Goal: Transaction & Acquisition: Purchase product/service

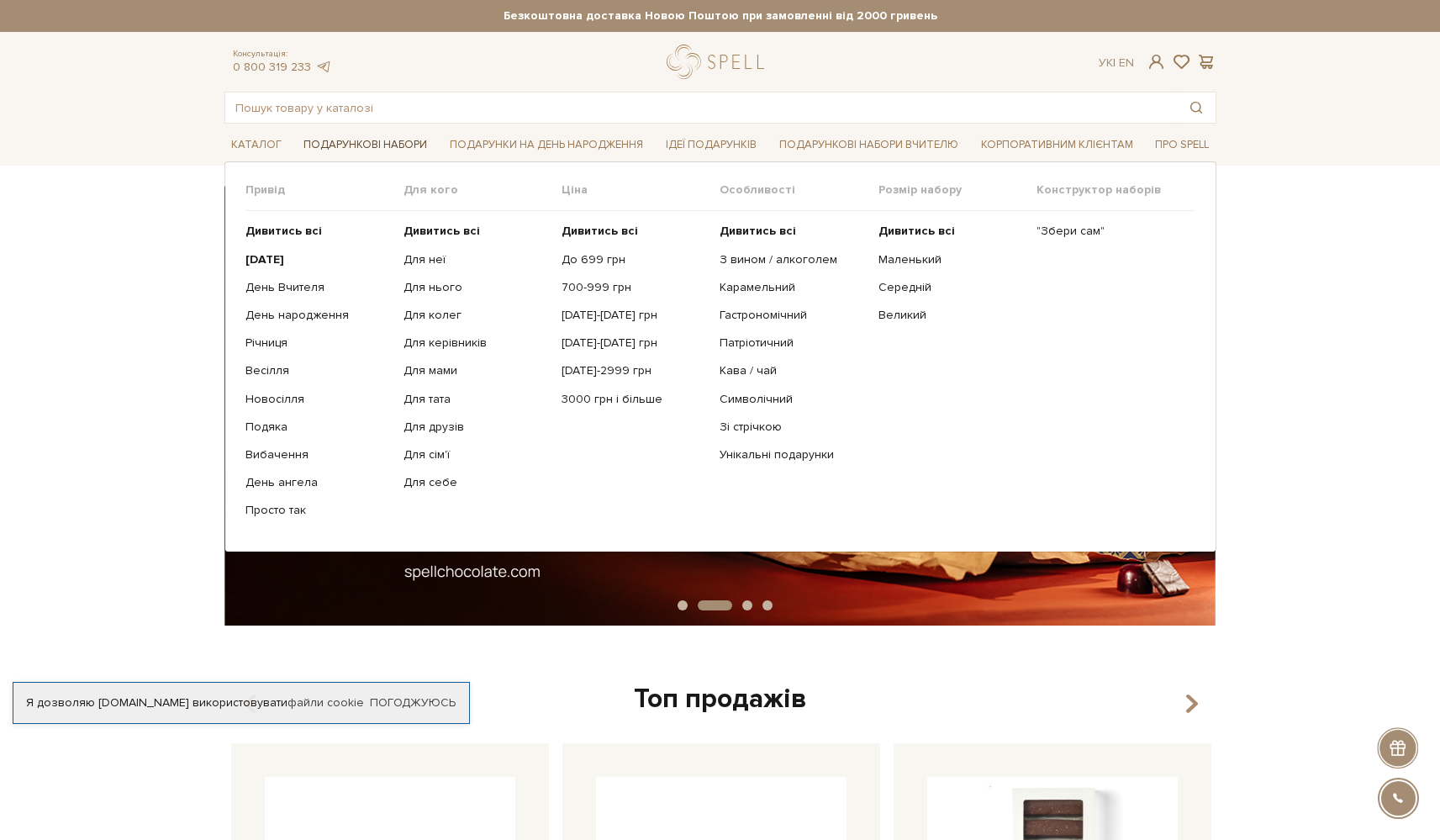
click at [373, 150] on link "Подарункові набори" at bounding box center [365, 145] width 137 height 26
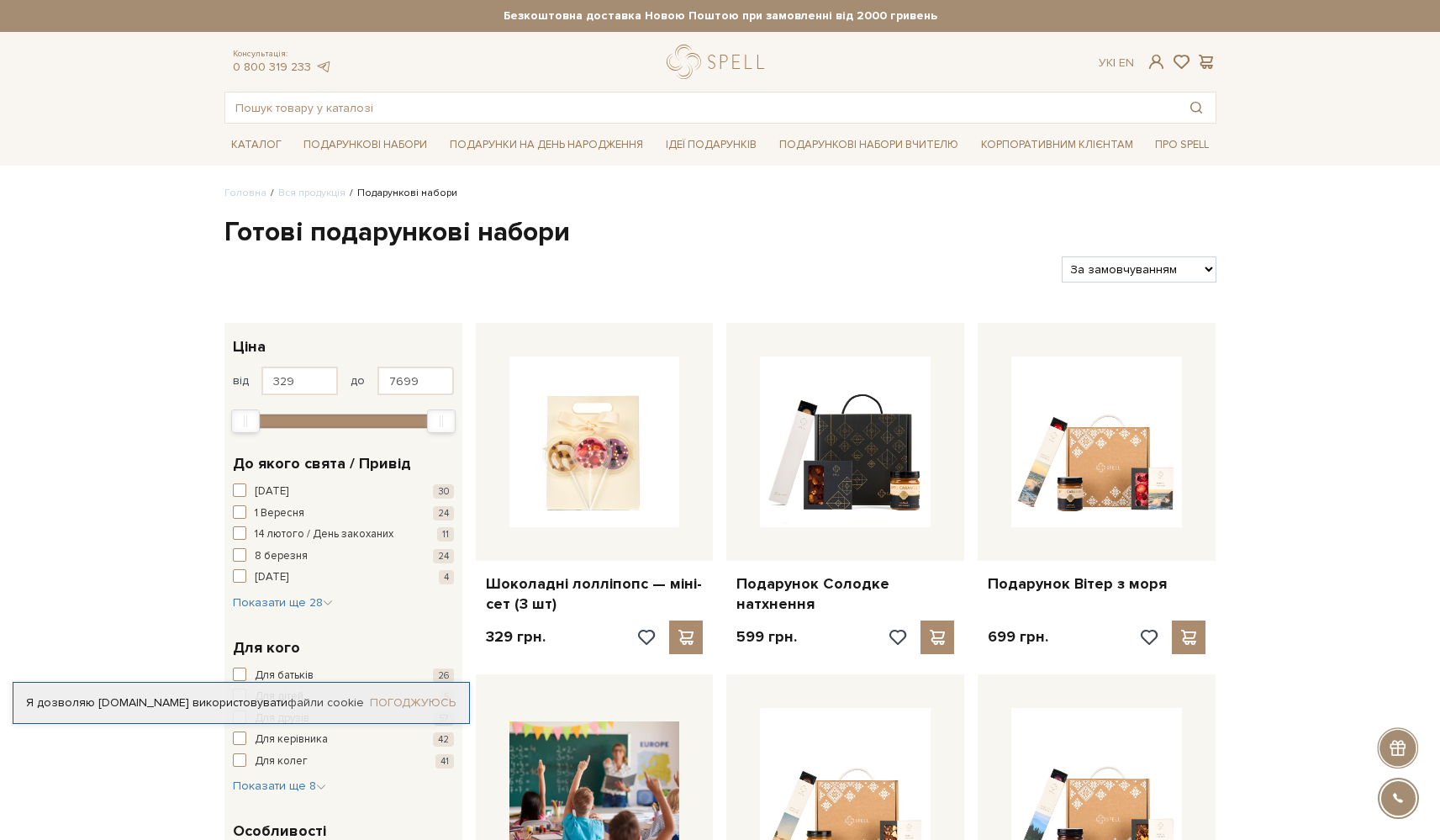
click at [426, 703] on link "Погоджуюсь" at bounding box center [413, 702] width 86 height 15
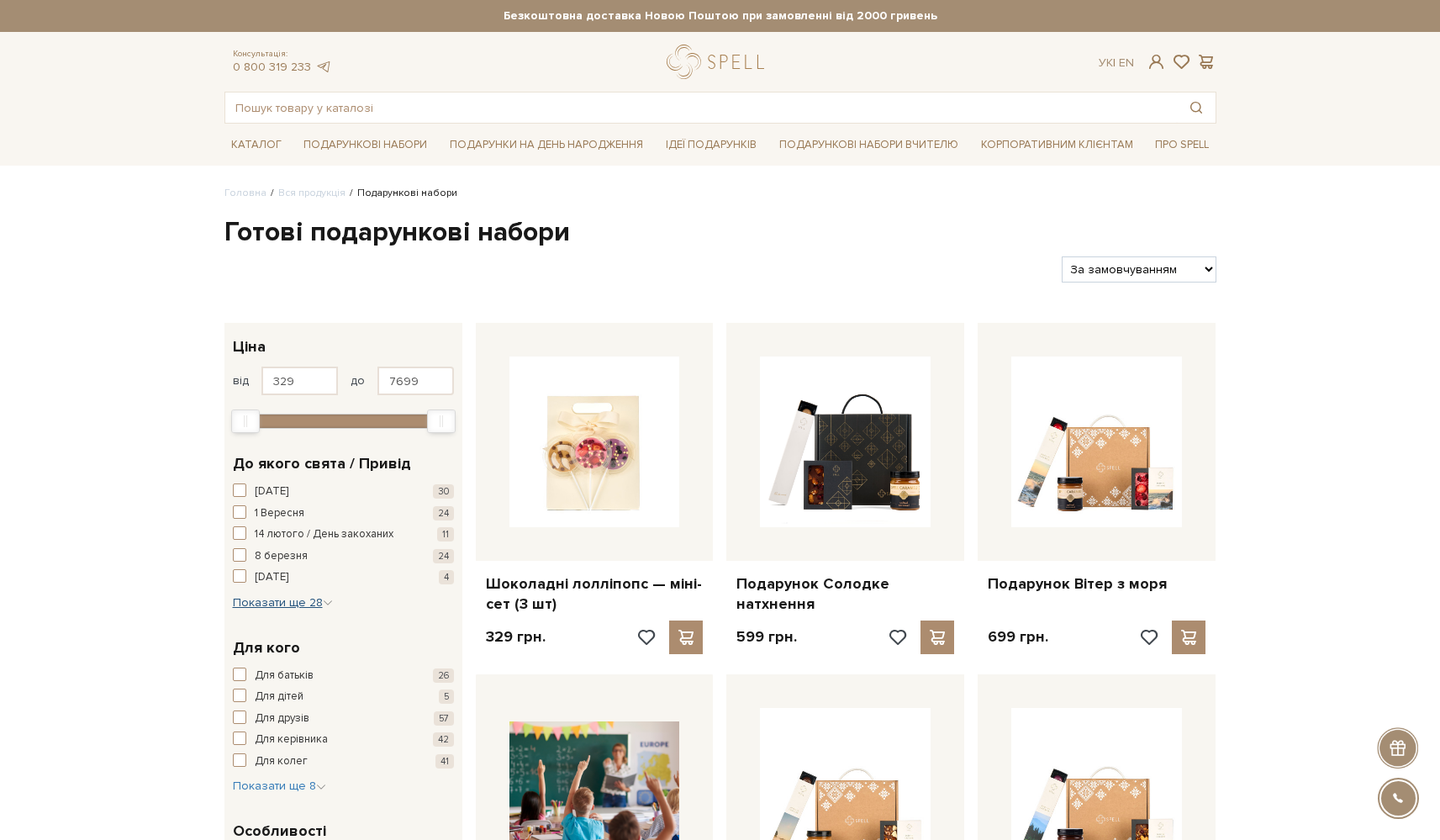
click at [268, 595] on span "Показати ще 28" at bounding box center [283, 602] width 100 height 14
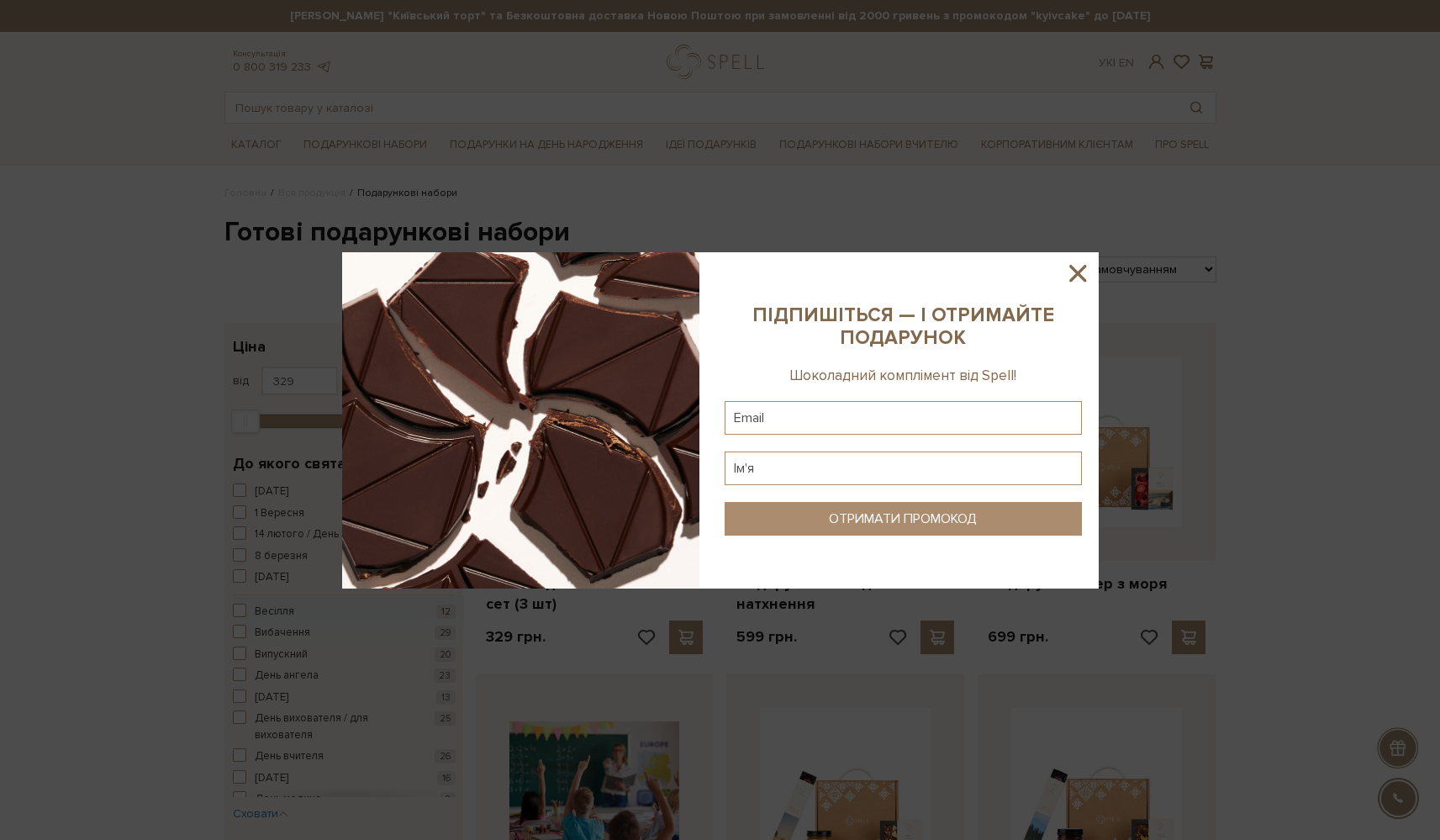
click at [1082, 274] on icon at bounding box center [1078, 273] width 29 height 29
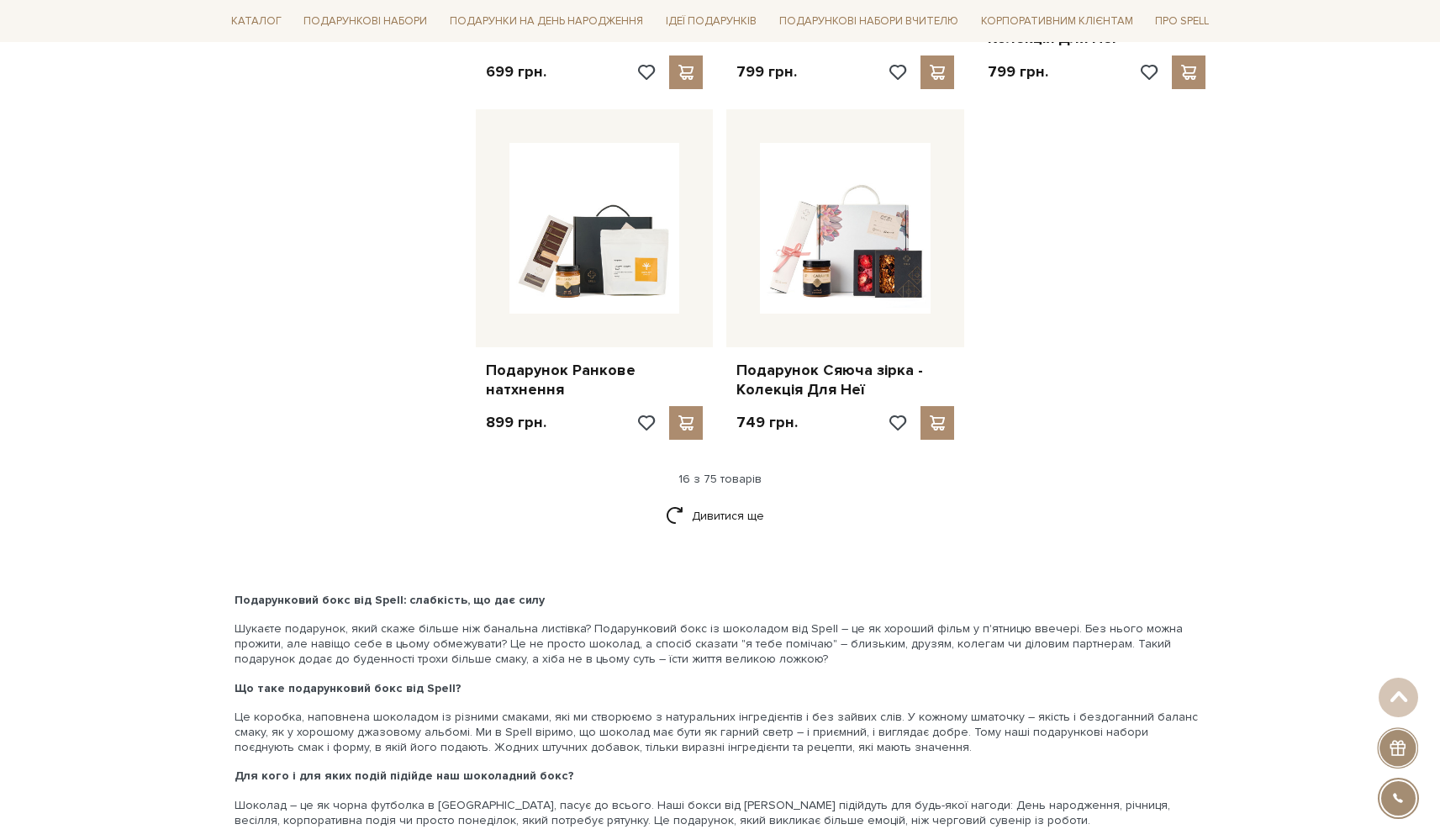
scroll to position [1989, 0]
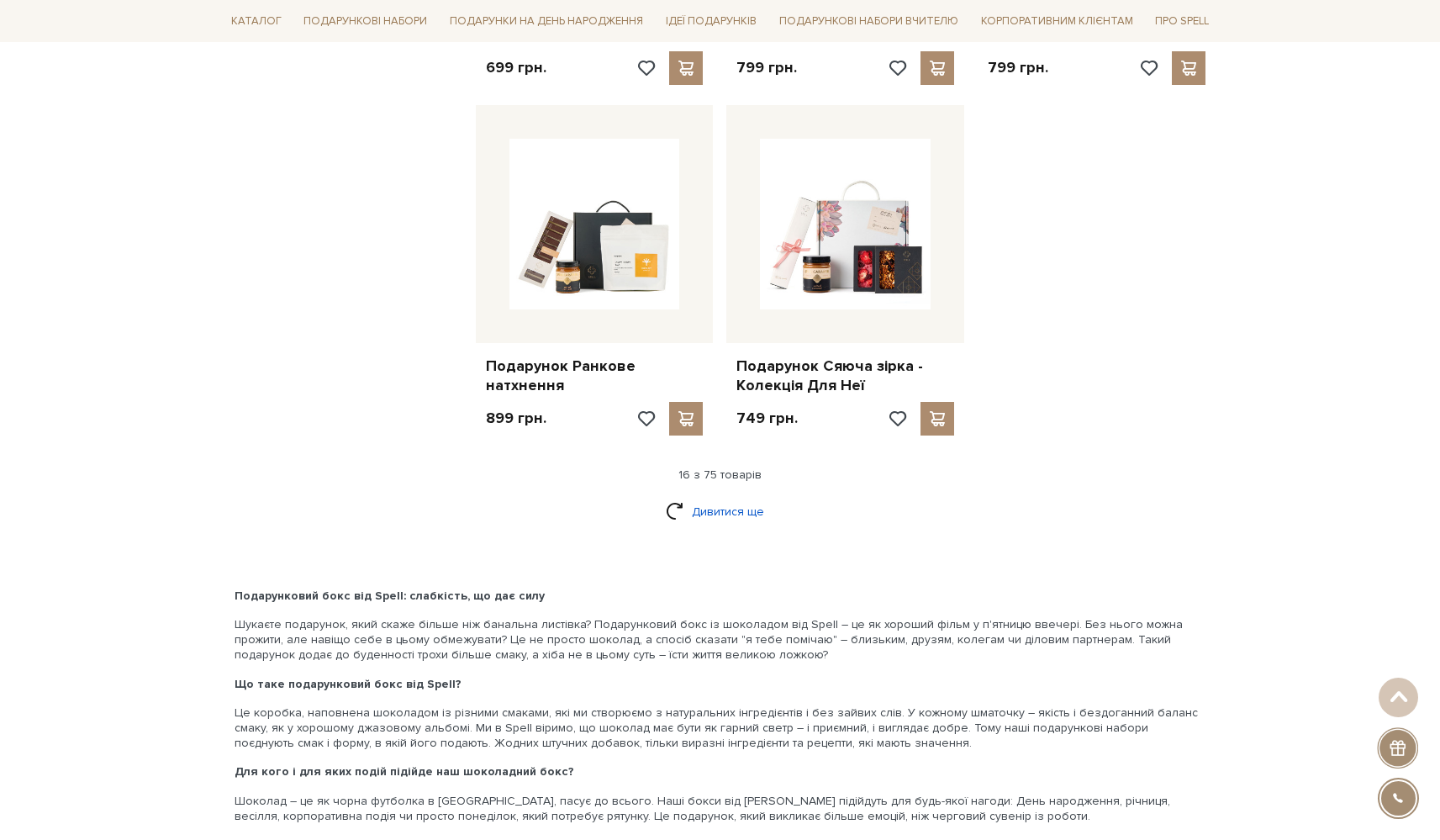
click at [744, 496] on link "Дивитися ще" at bounding box center [720, 510] width 109 height 29
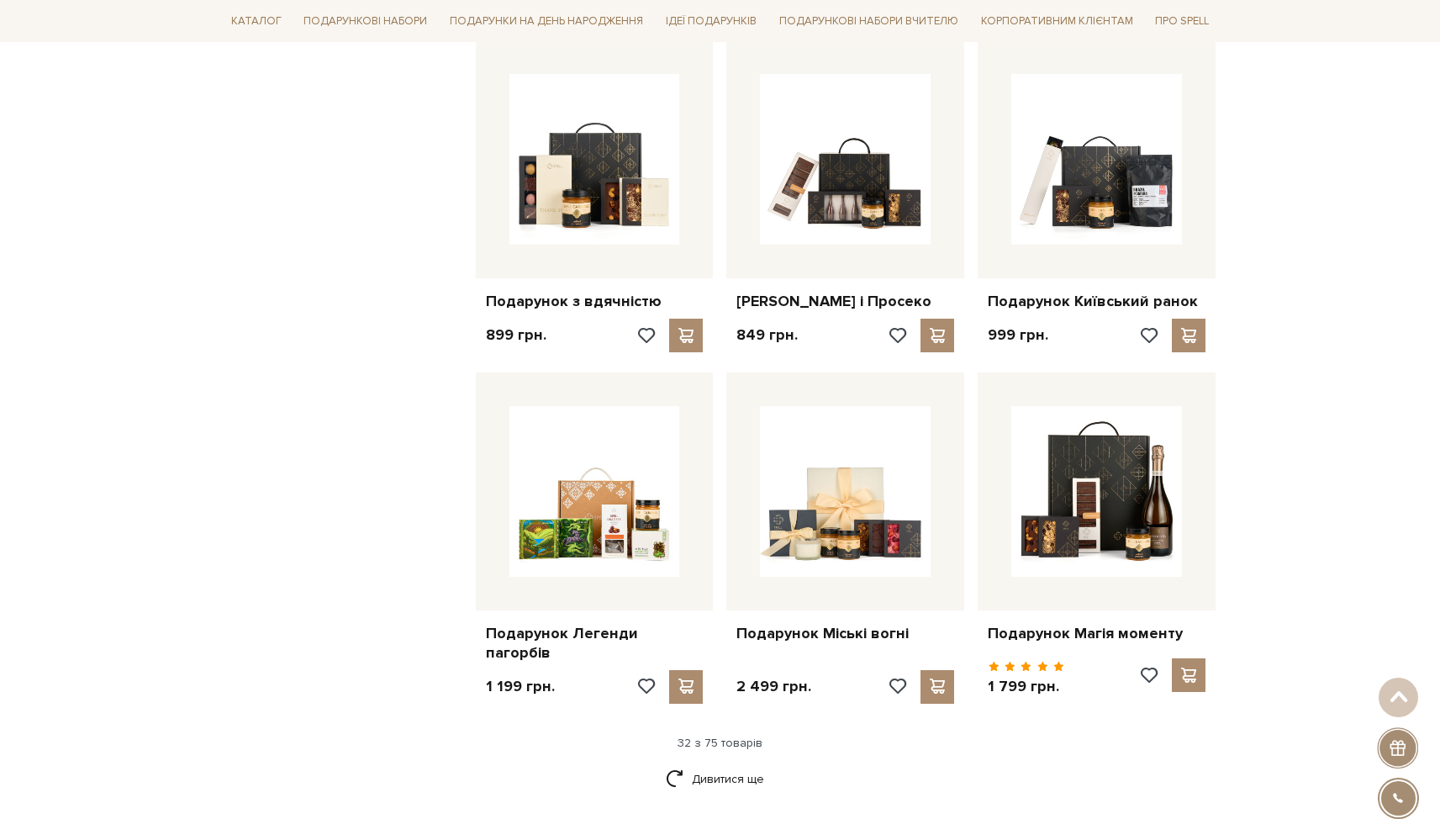
scroll to position [3471, 0]
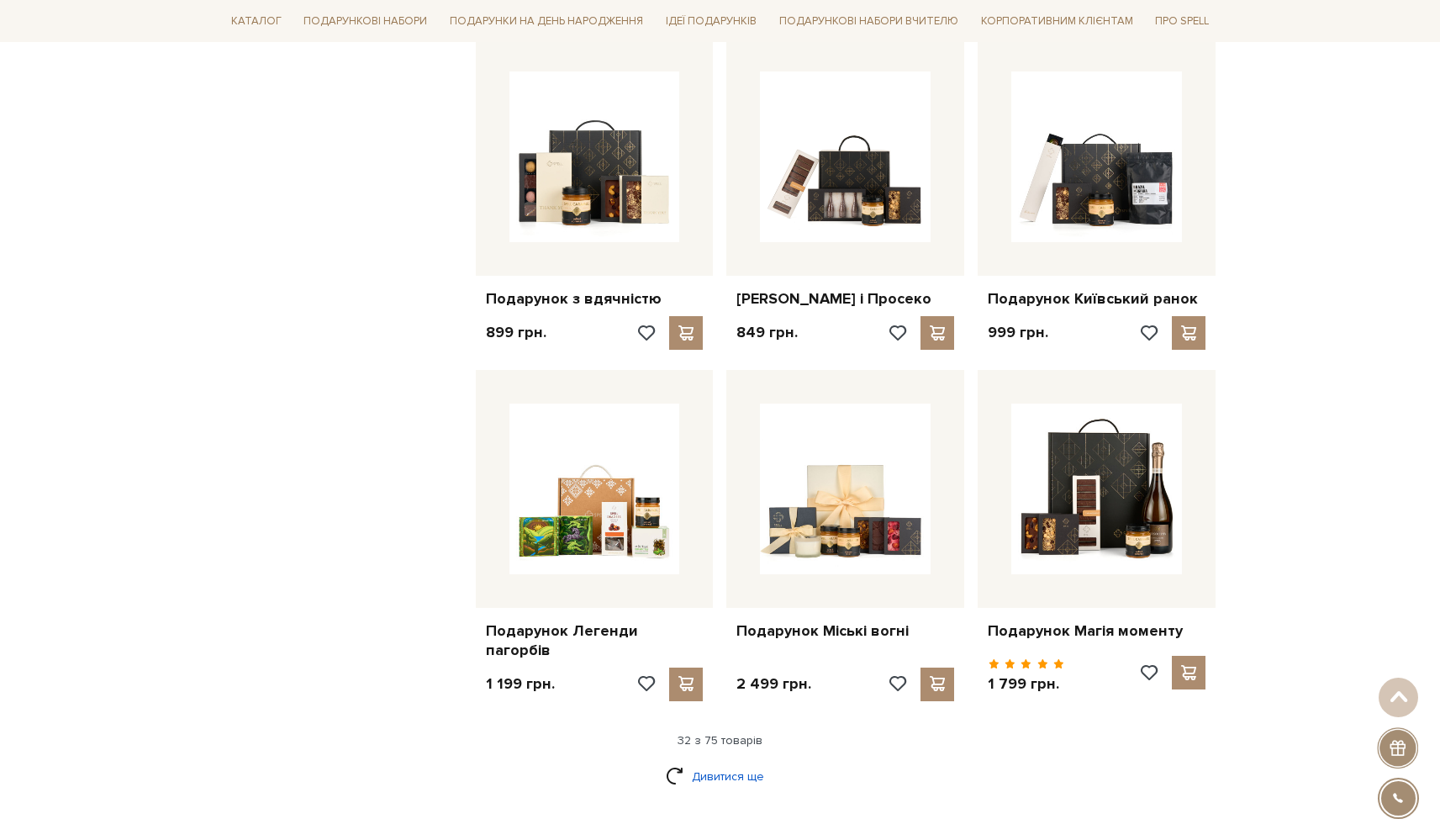
click at [721, 761] on link "Дивитися ще" at bounding box center [720, 775] width 109 height 29
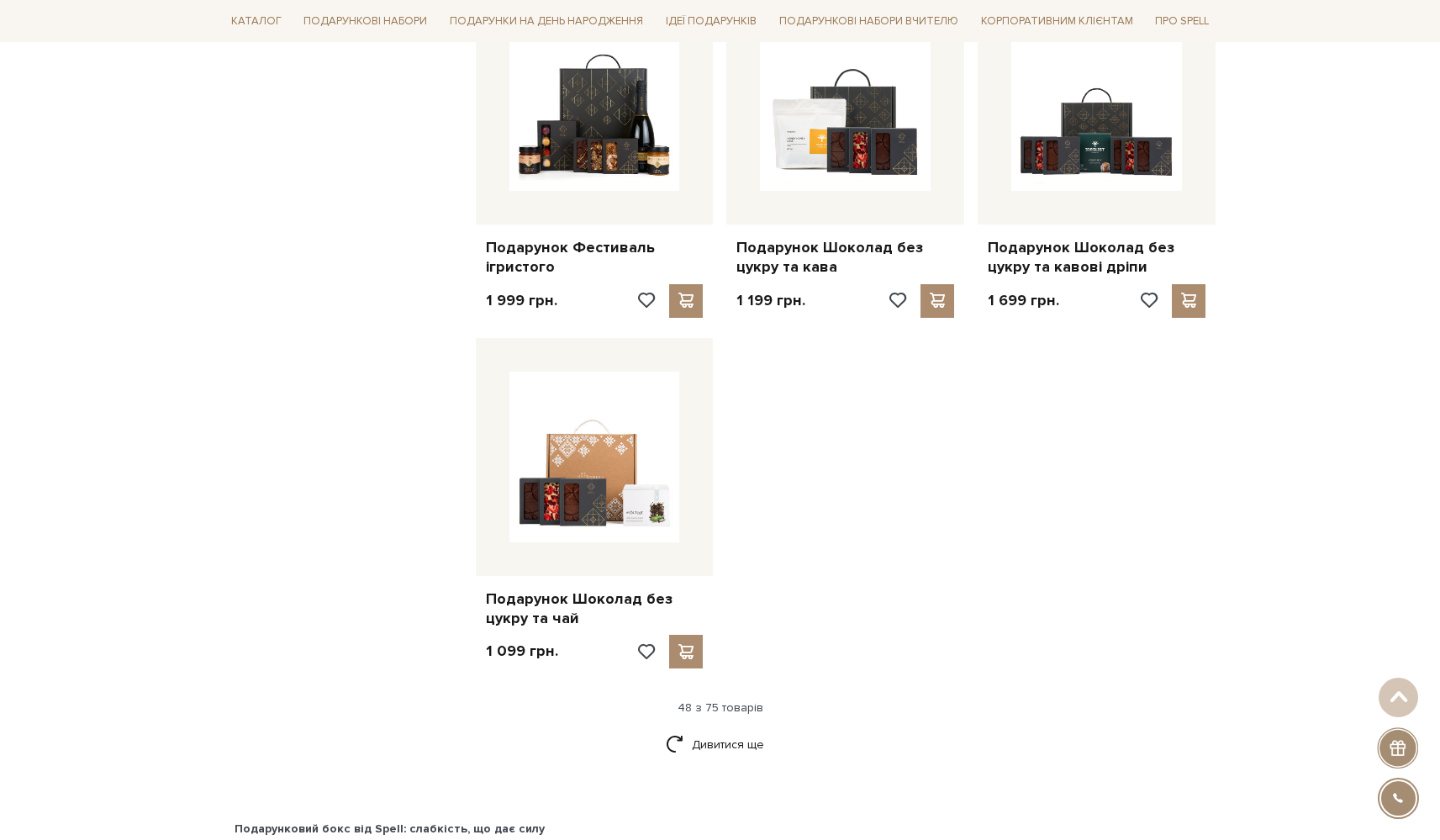
scroll to position [5642, 0]
click at [740, 729] on link "Дивитися ще" at bounding box center [720, 743] width 109 height 29
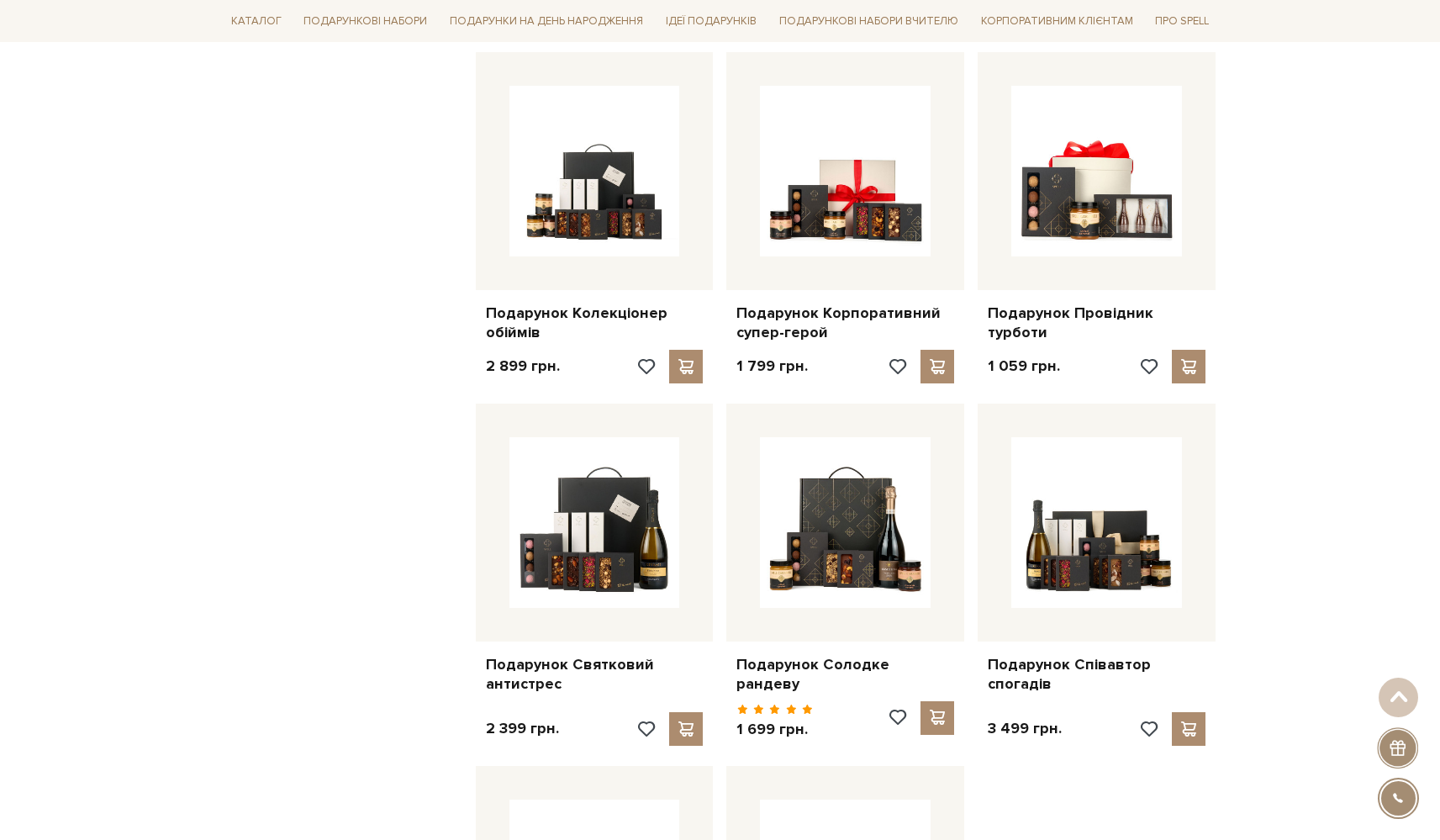
scroll to position [6981, 0]
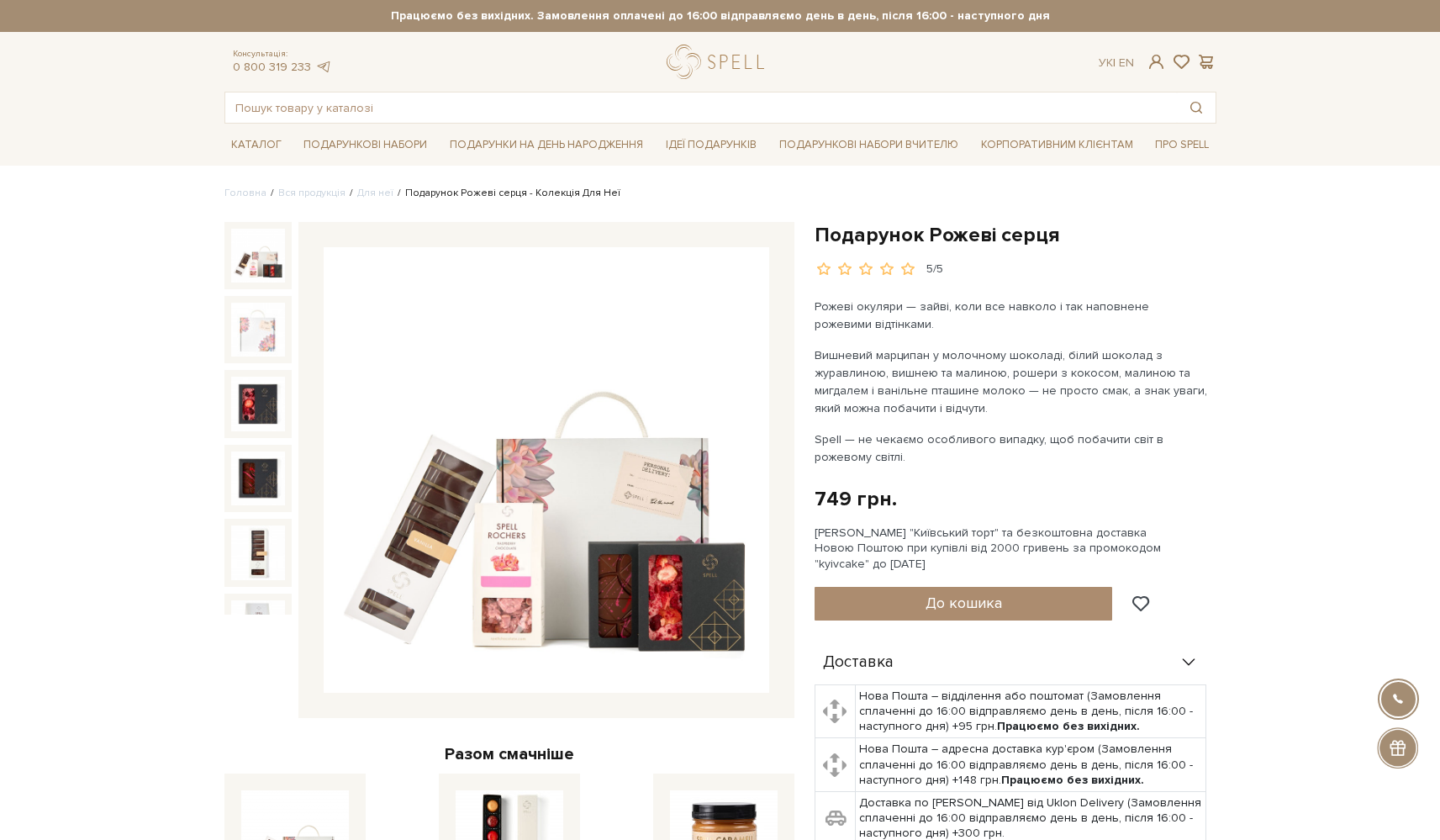
click at [277, 263] on img at bounding box center [258, 256] width 54 height 54
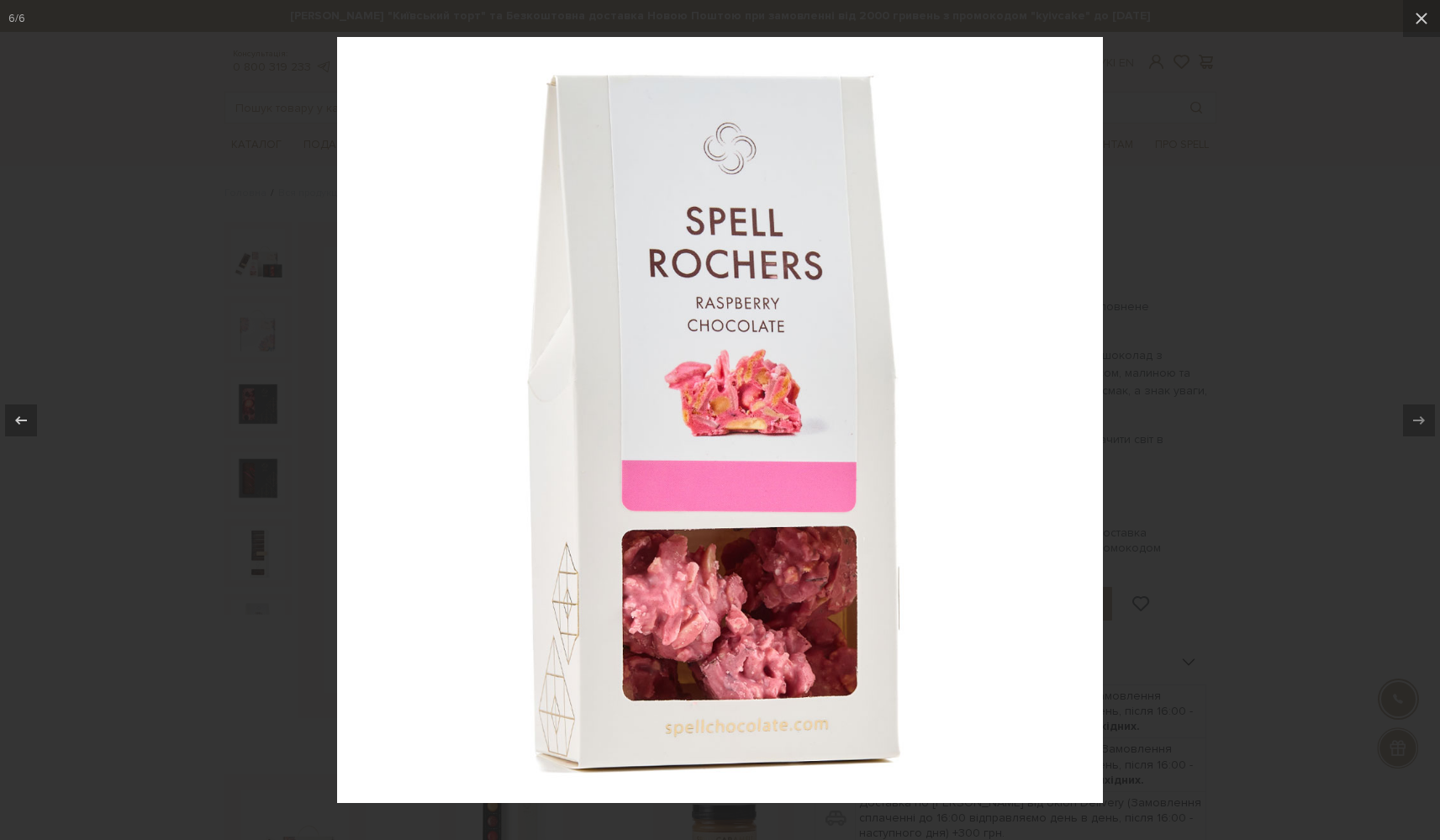
click at [1281, 64] on div at bounding box center [720, 420] width 1440 height 840
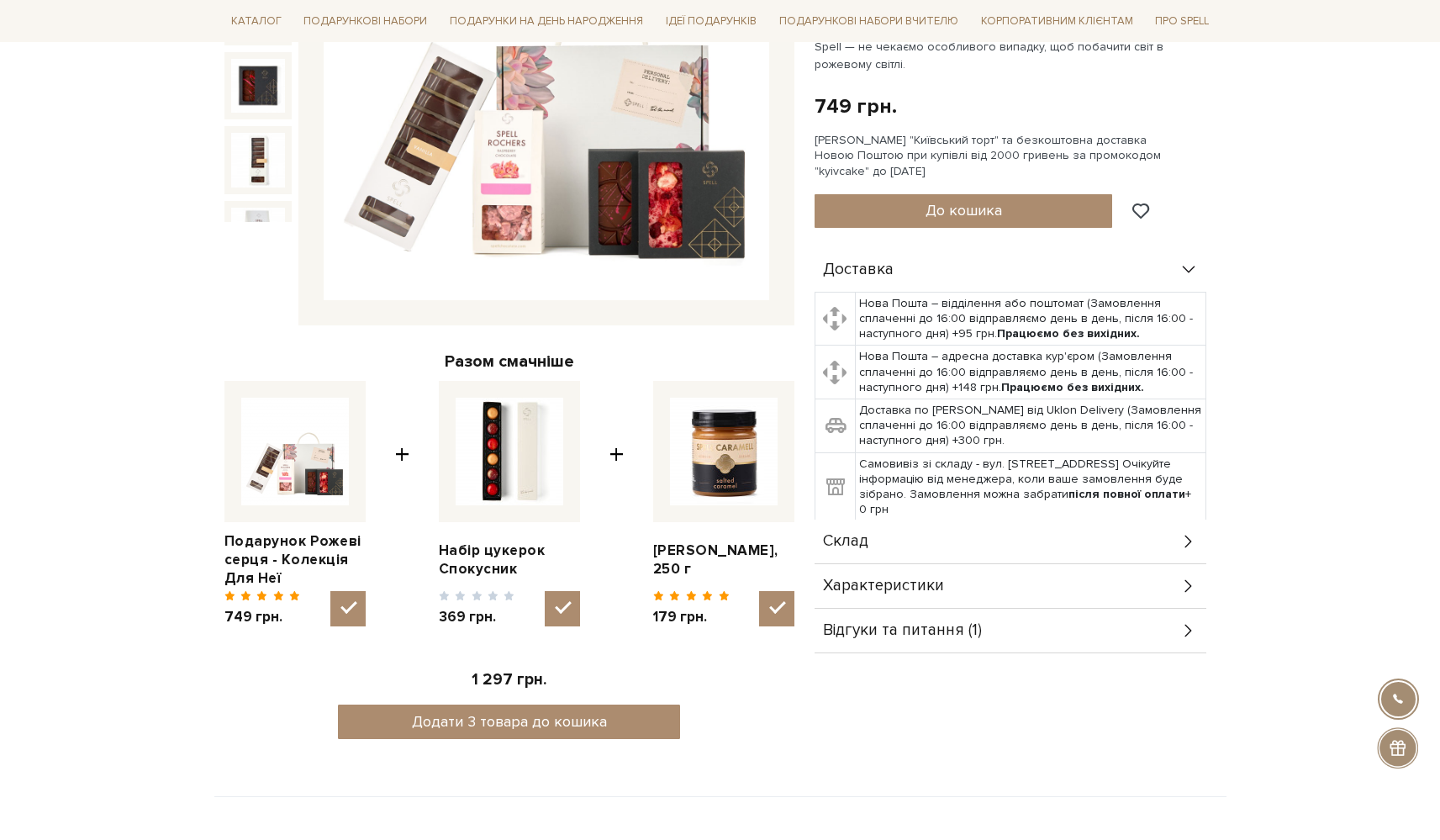
scroll to position [394, 0]
click at [1072, 635] on div "Відгуки та питання (1)" at bounding box center [1010, 629] width 392 height 44
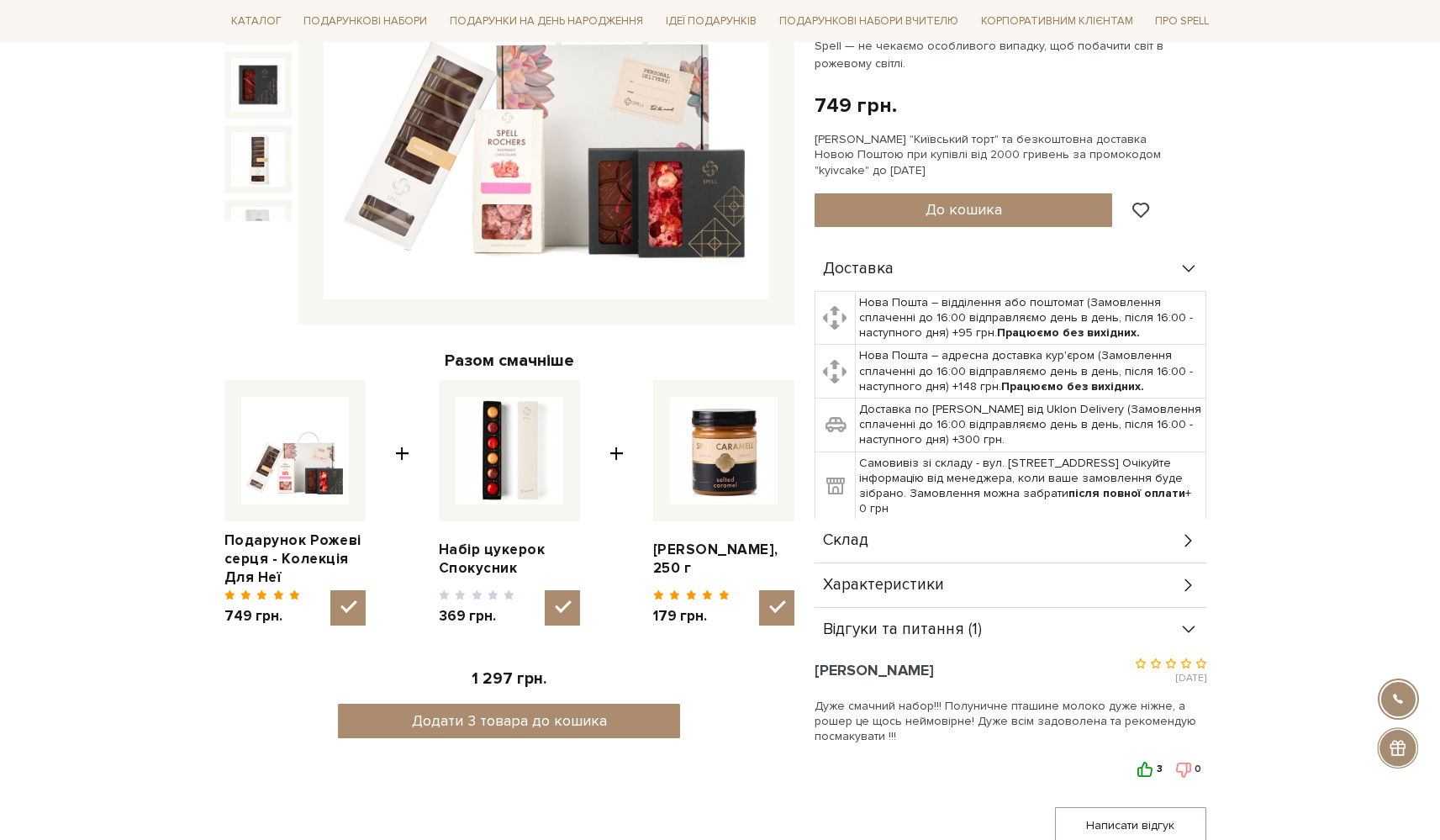
click at [1152, 770] on icon at bounding box center [1146, 769] width 16 height 16
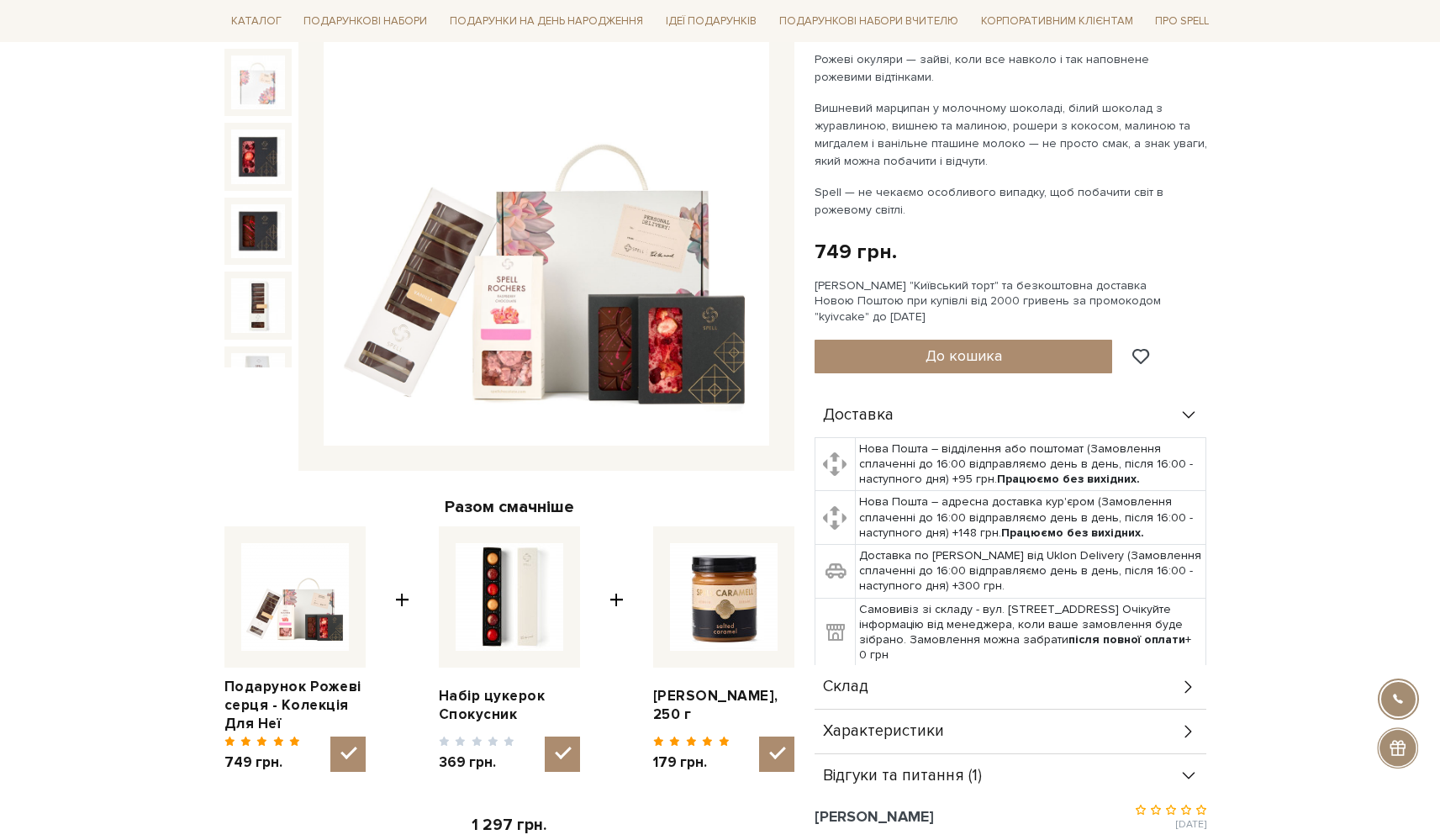
scroll to position [249, 0]
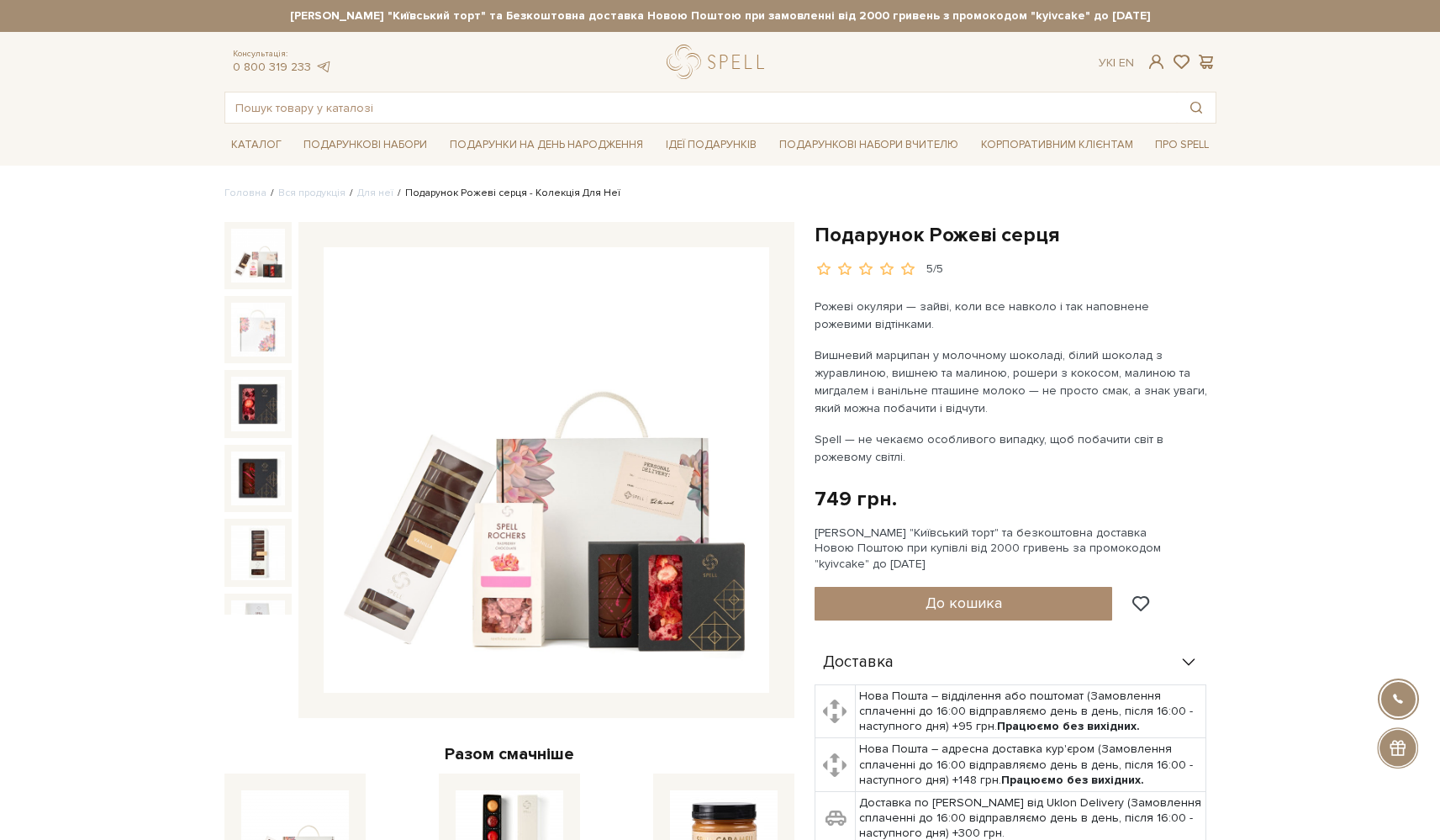
scroll to position [0, 0]
click at [944, 584] on div "Подарунок Рожеві серця 5/5 Рожеві окуляри — зайві, коли все навколо і так напов…" at bounding box center [1015, 732] width 402 height 1021
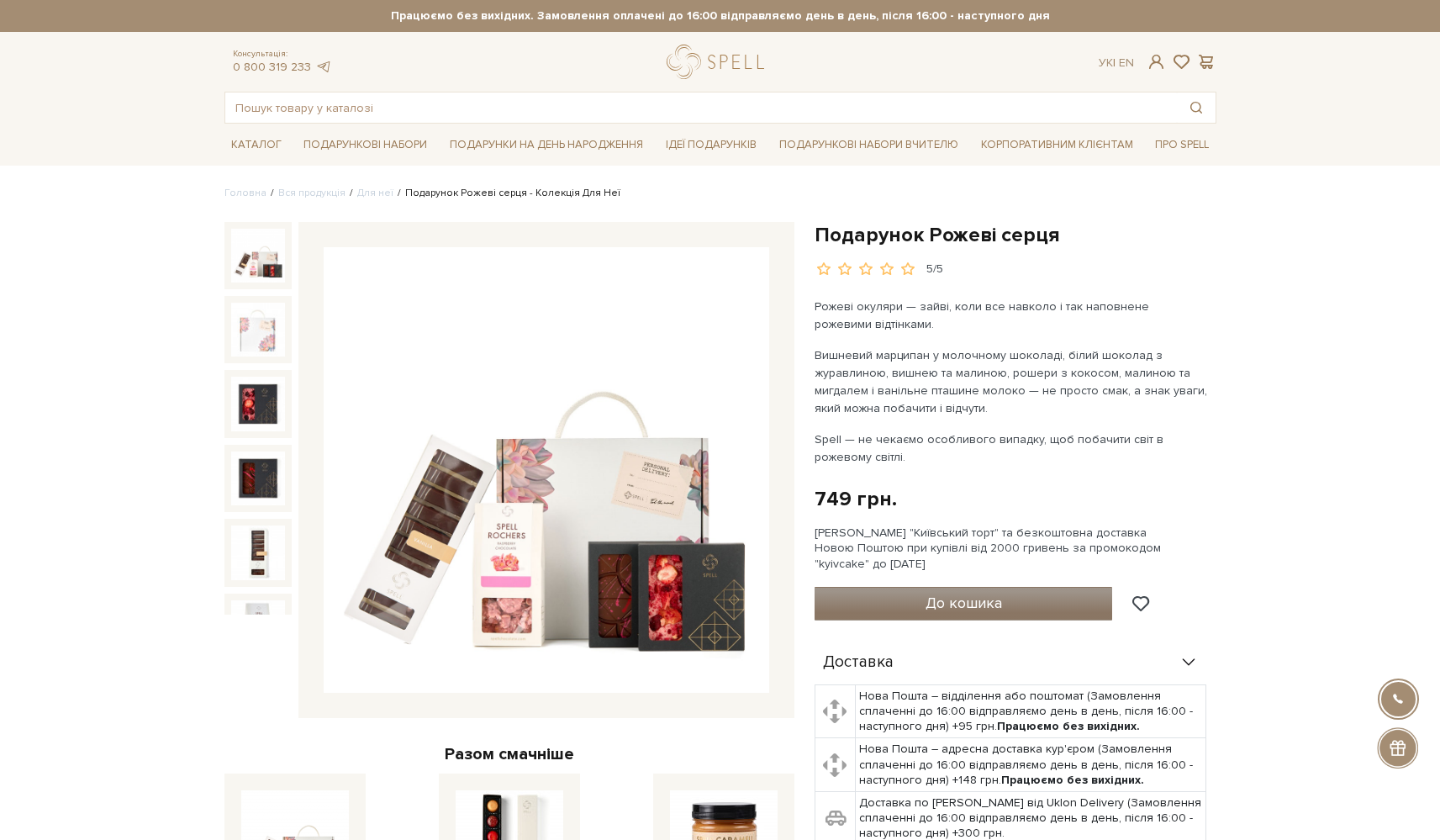
click at [944, 604] on span "До кошика" at bounding box center [963, 602] width 77 height 19
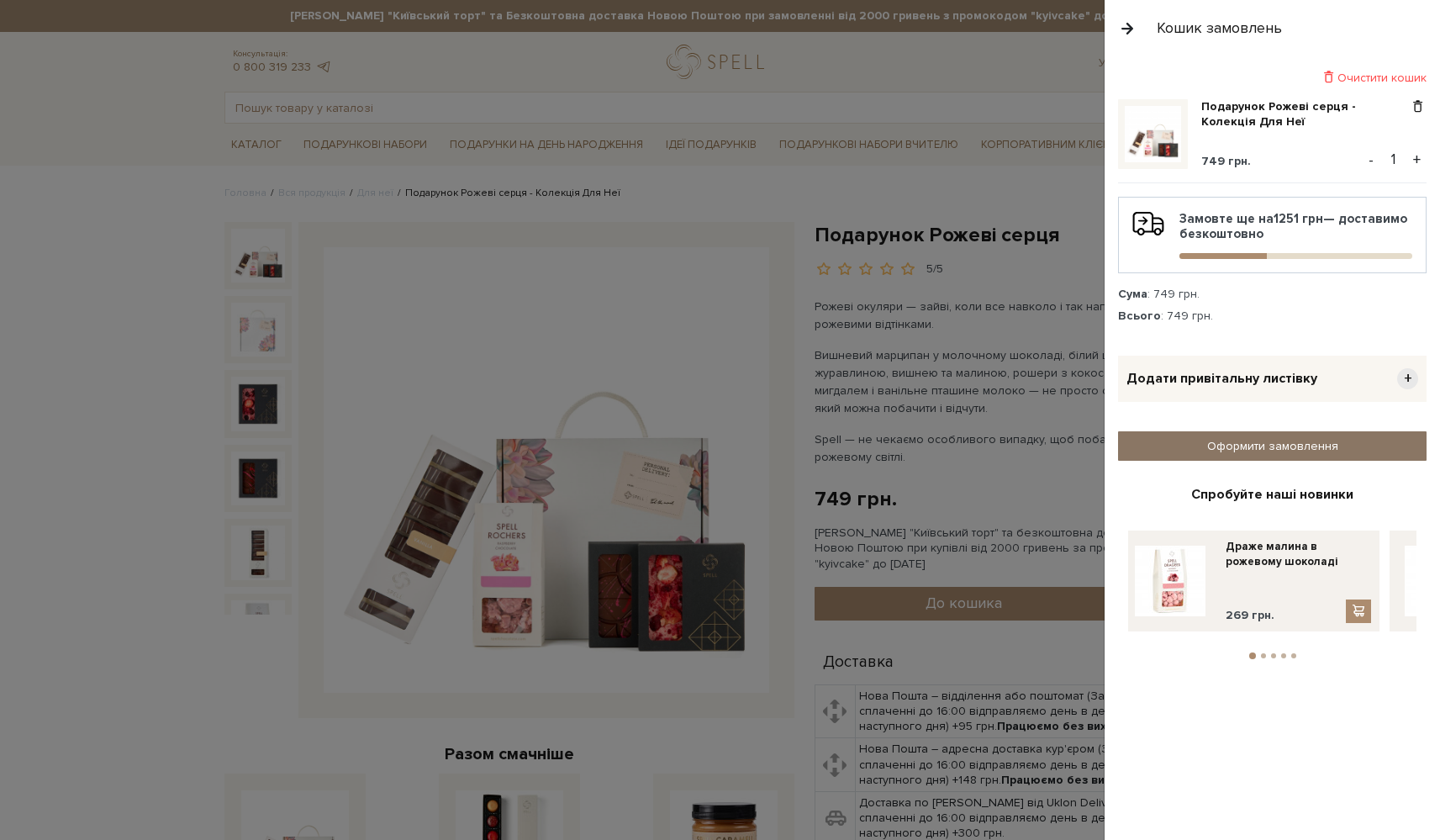
click at [1246, 436] on link "Оформити замовлення" at bounding box center [1272, 445] width 309 height 29
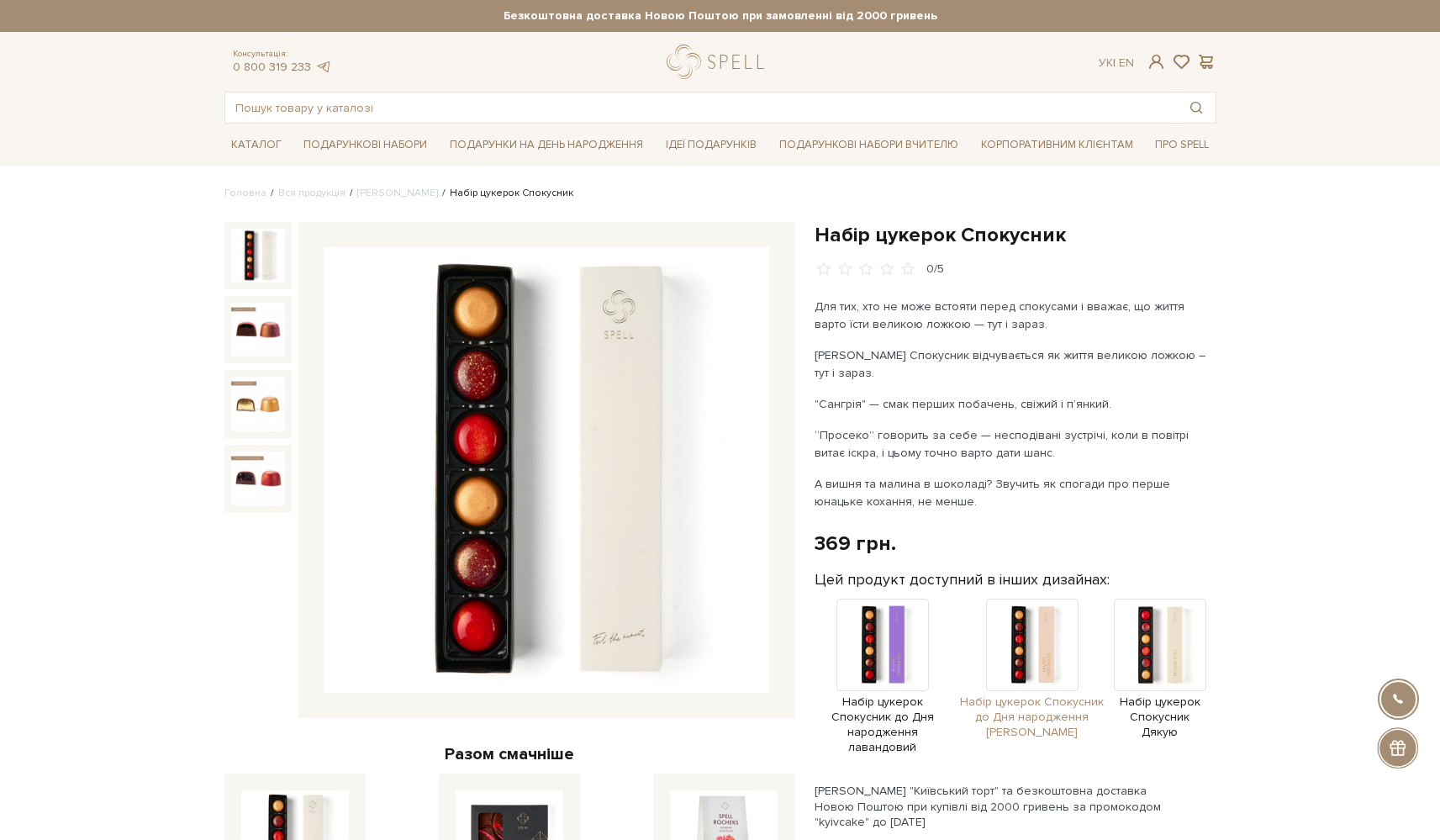
click at [1019, 681] on img at bounding box center [1032, 644] width 93 height 93
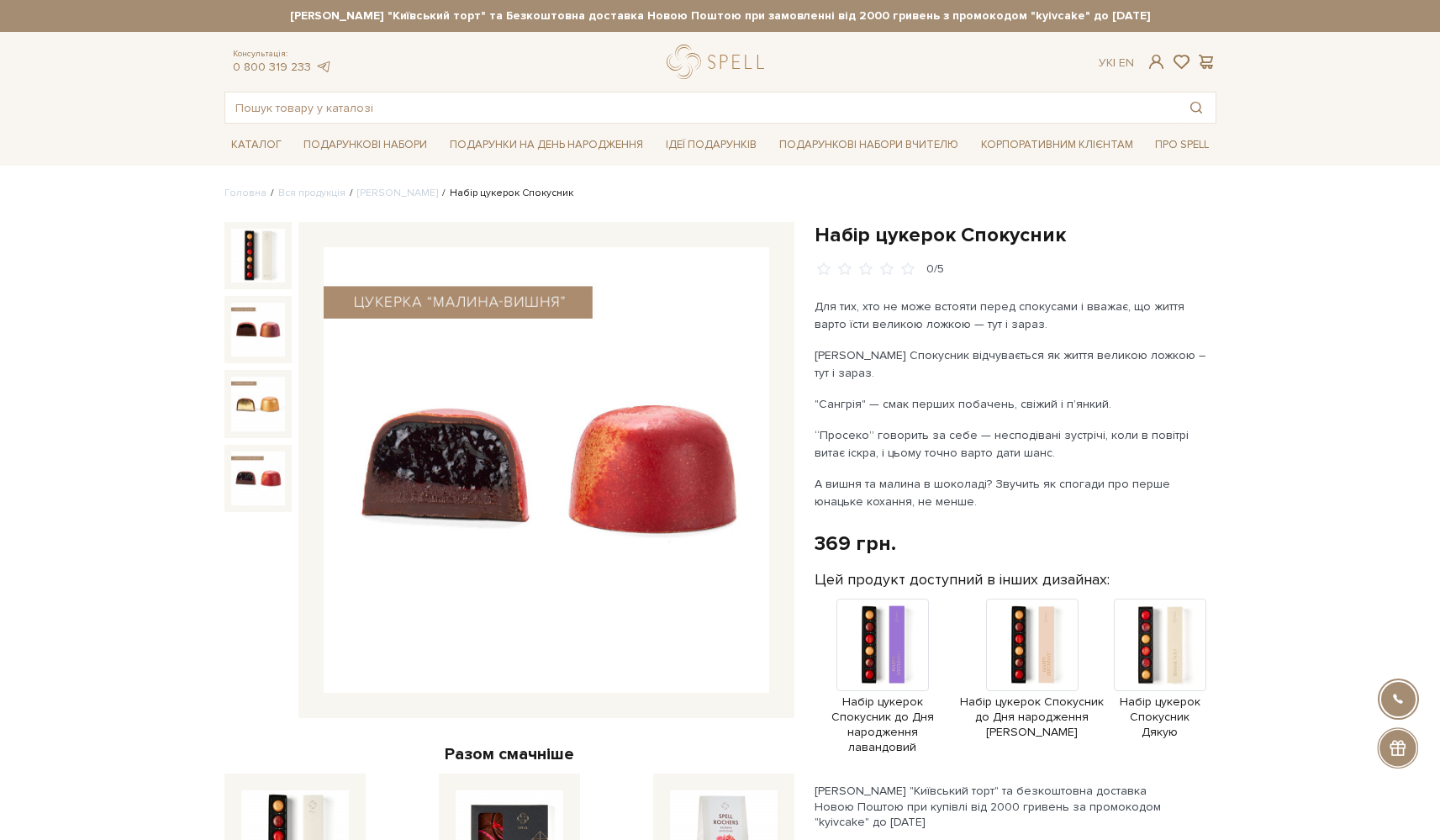
click at [1209, 0] on div "Сет Цукерок "Київський торт" та Безкоштовна доставка Новою Поштою при замовленн…" at bounding box center [720, 16] width 992 height 32
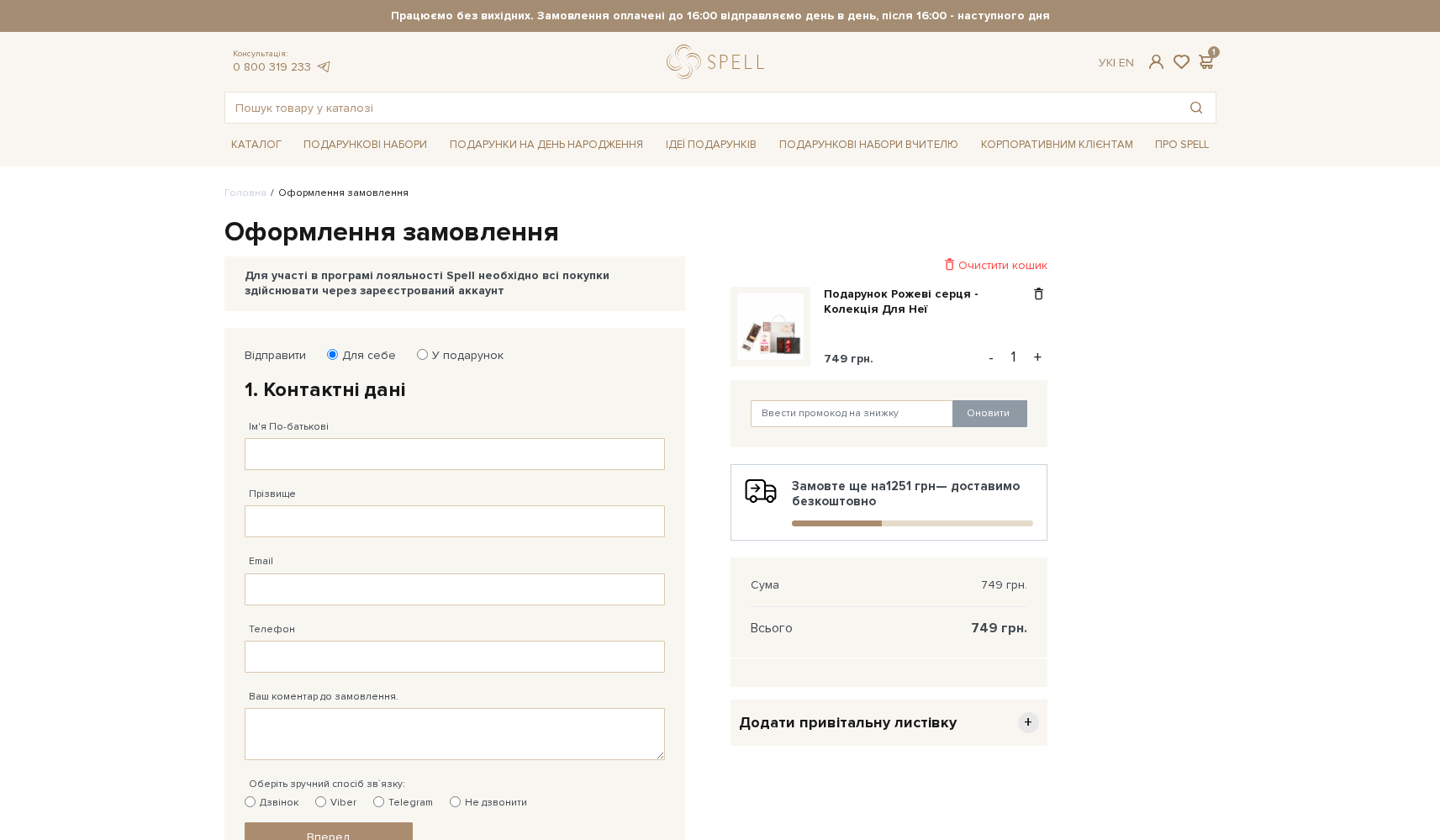
click at [417, 357] on input "У подарунок" at bounding box center [422, 354] width 11 height 11
radio input "true"
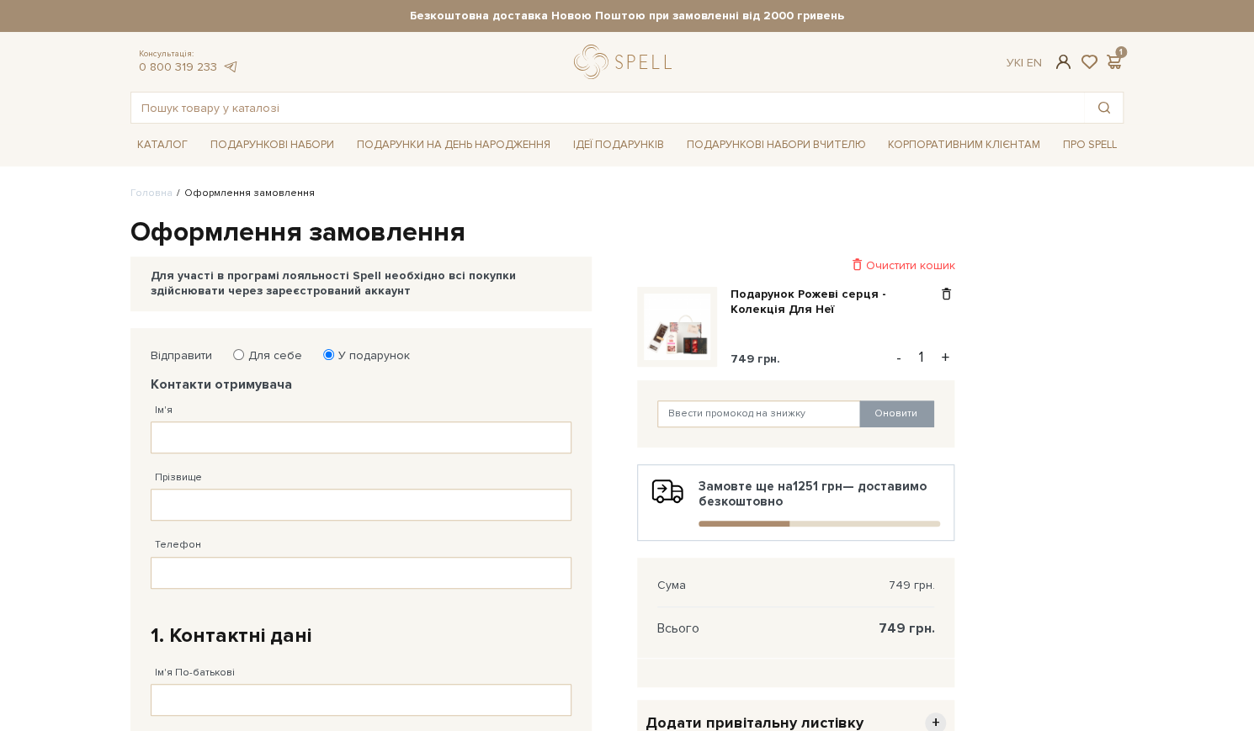
click at [1064, 64] on span at bounding box center [1064, 62] width 20 height 18
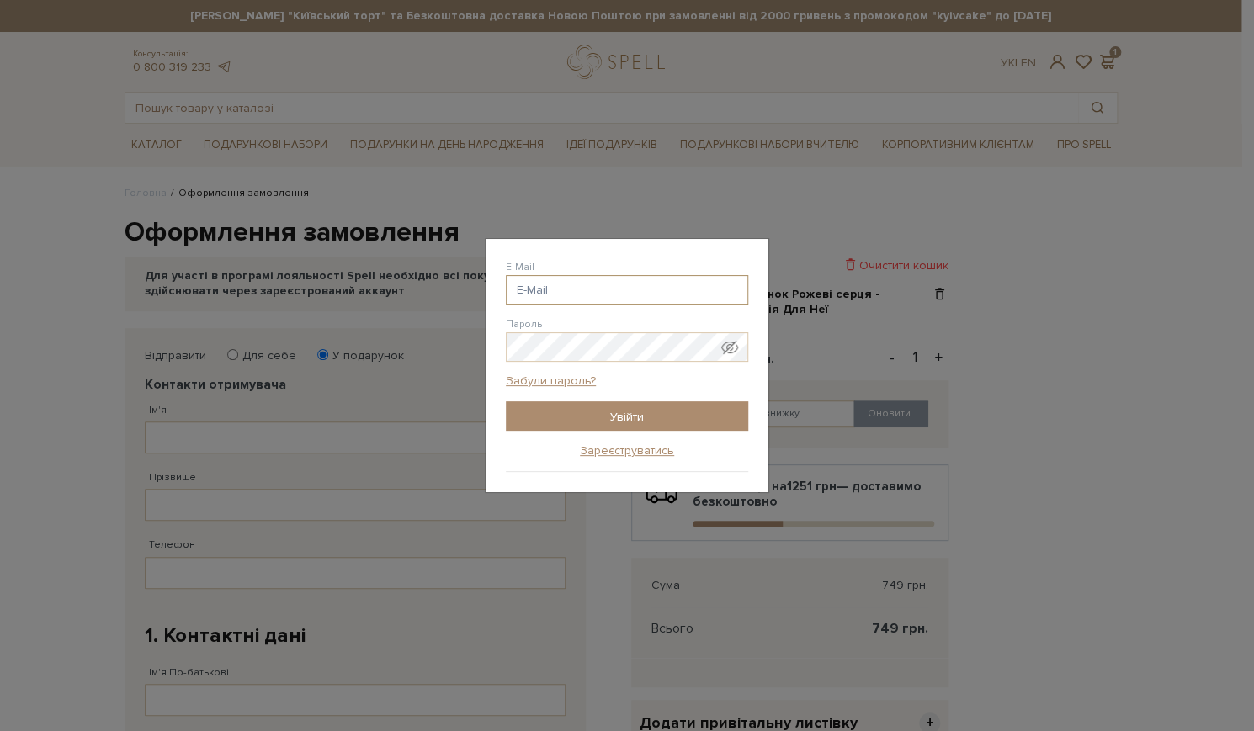
click at [571, 292] on input "E-Mail" at bounding box center [627, 289] width 242 height 29
click at [730, 290] on input "E-Mail" at bounding box center [627, 289] width 242 height 29
click at [972, 361] on div "Авторизація E-Mail Пароль Забули пароль? Увійти Зареєструватись Забули пароль? …" at bounding box center [627, 365] width 1254 height 731
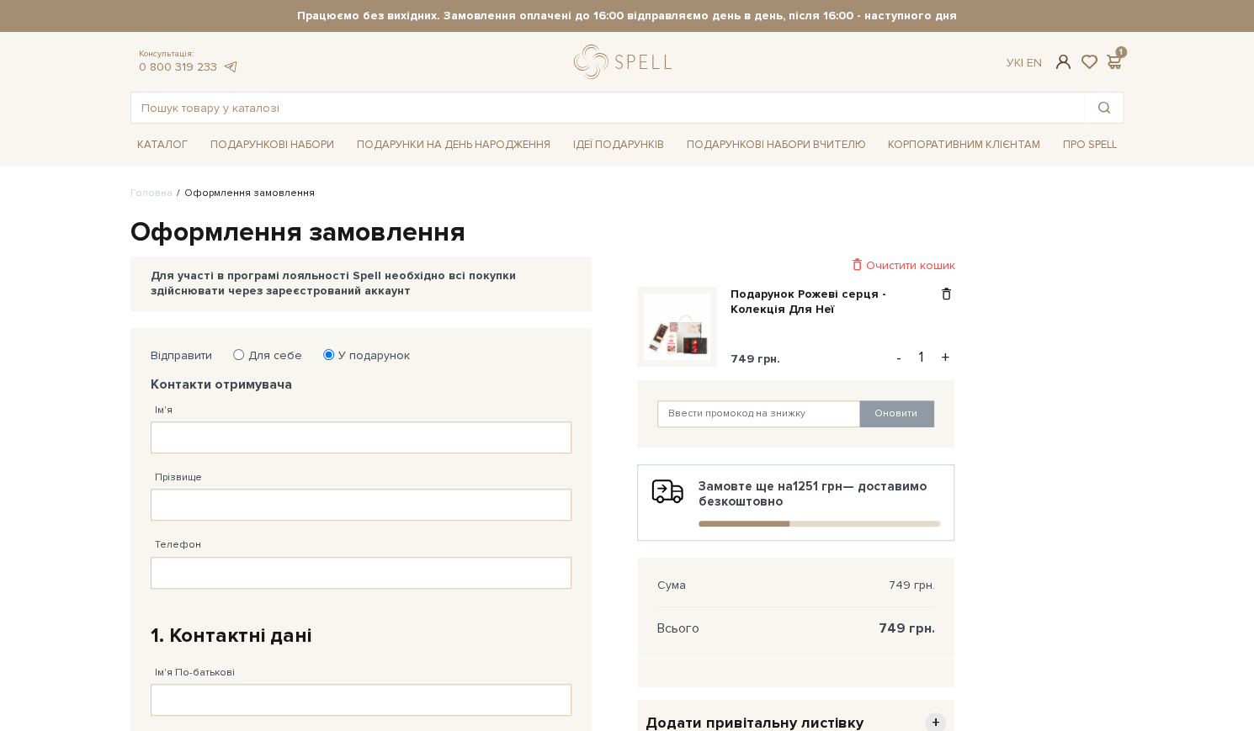
click at [1065, 61] on span at bounding box center [1064, 62] width 20 height 18
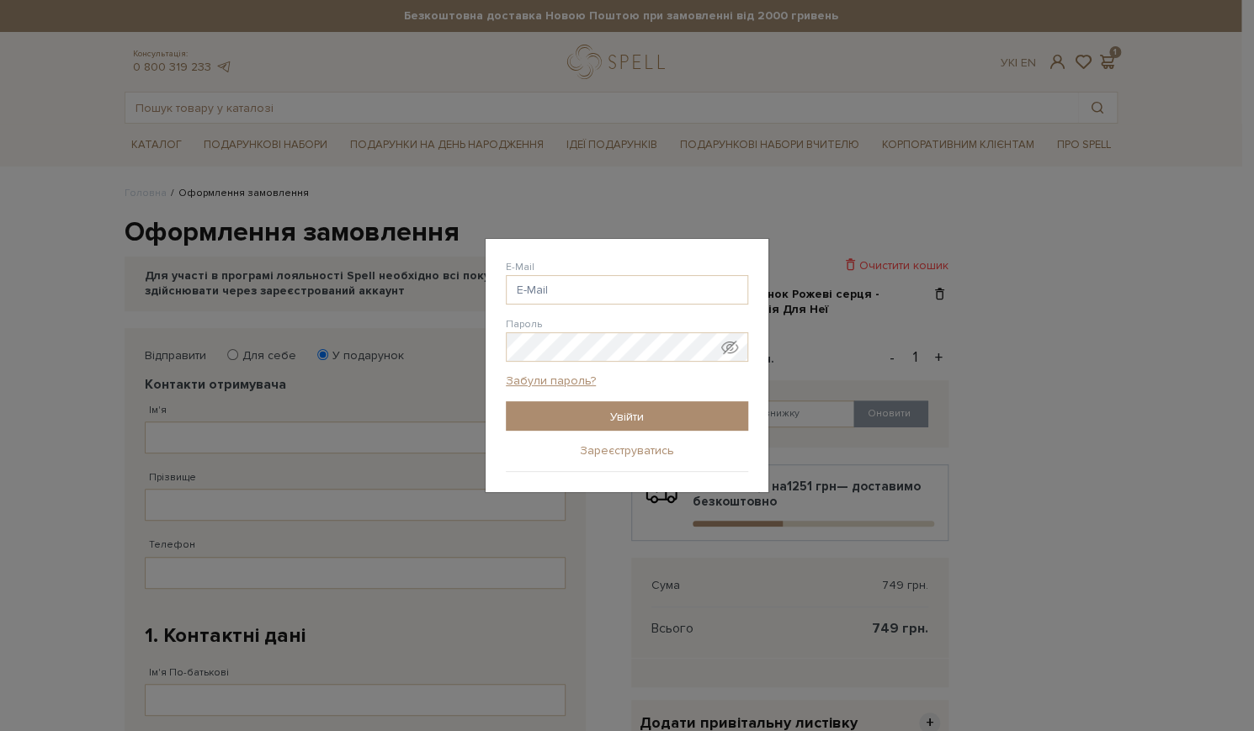
click at [612, 453] on link "Зареєструватись" at bounding box center [627, 450] width 94 height 15
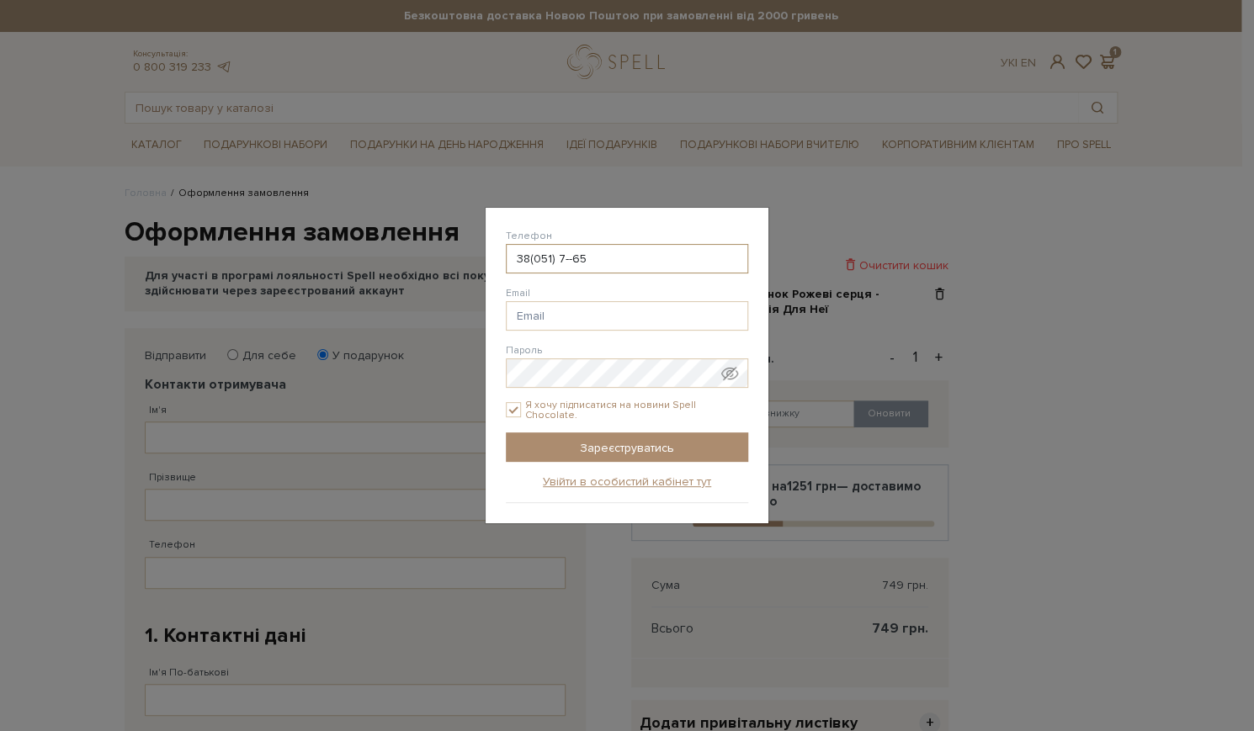
type input "38(051) 7--65"
click at [515, 261] on input "38(671) 056-58-9" at bounding box center [627, 258] width 242 height 29
click at [589, 257] on input "38(67) 1--" at bounding box center [627, 258] width 242 height 29
type input "3"
type input "38(067) 105-65-89"
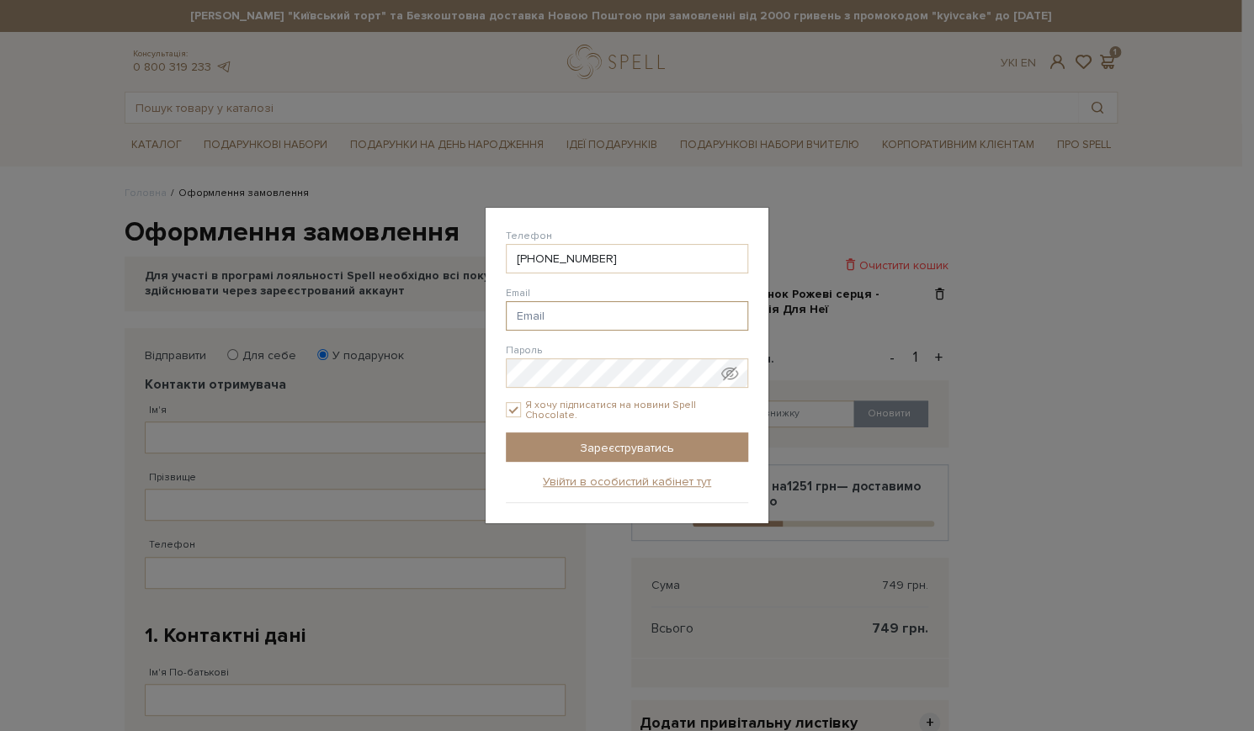
click at [583, 327] on input "Email" at bounding box center [627, 315] width 242 height 29
type input "khodyrevska@gmail.com"
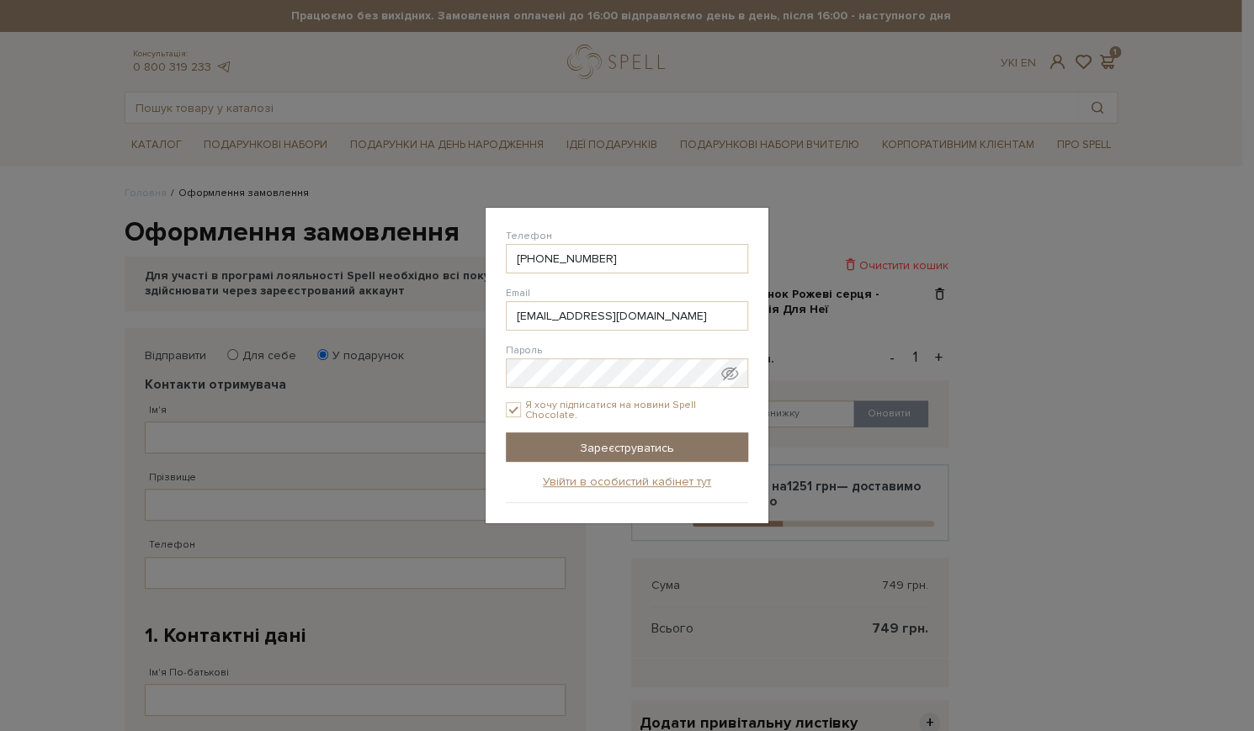
click at [700, 440] on input "Зареєструватись" at bounding box center [627, 447] width 242 height 29
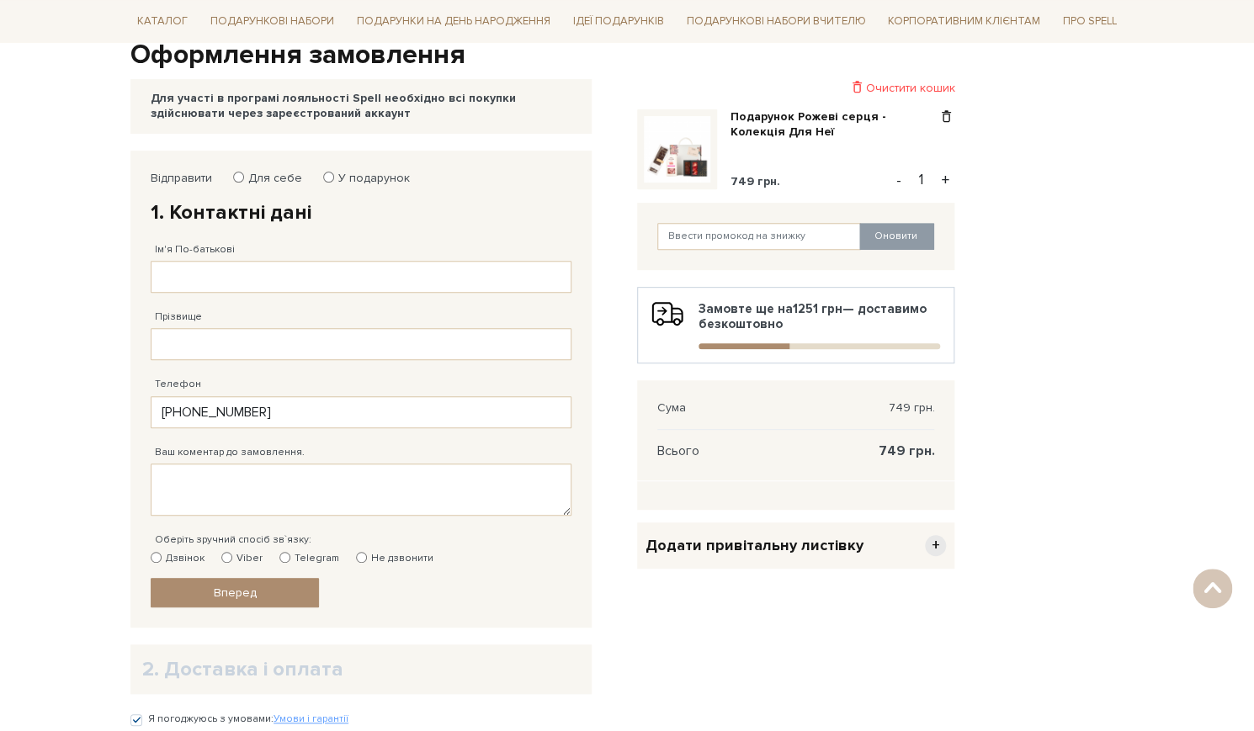
scroll to position [178, 0]
click at [323, 172] on input "У подарунок" at bounding box center [328, 176] width 11 height 11
radio input "true"
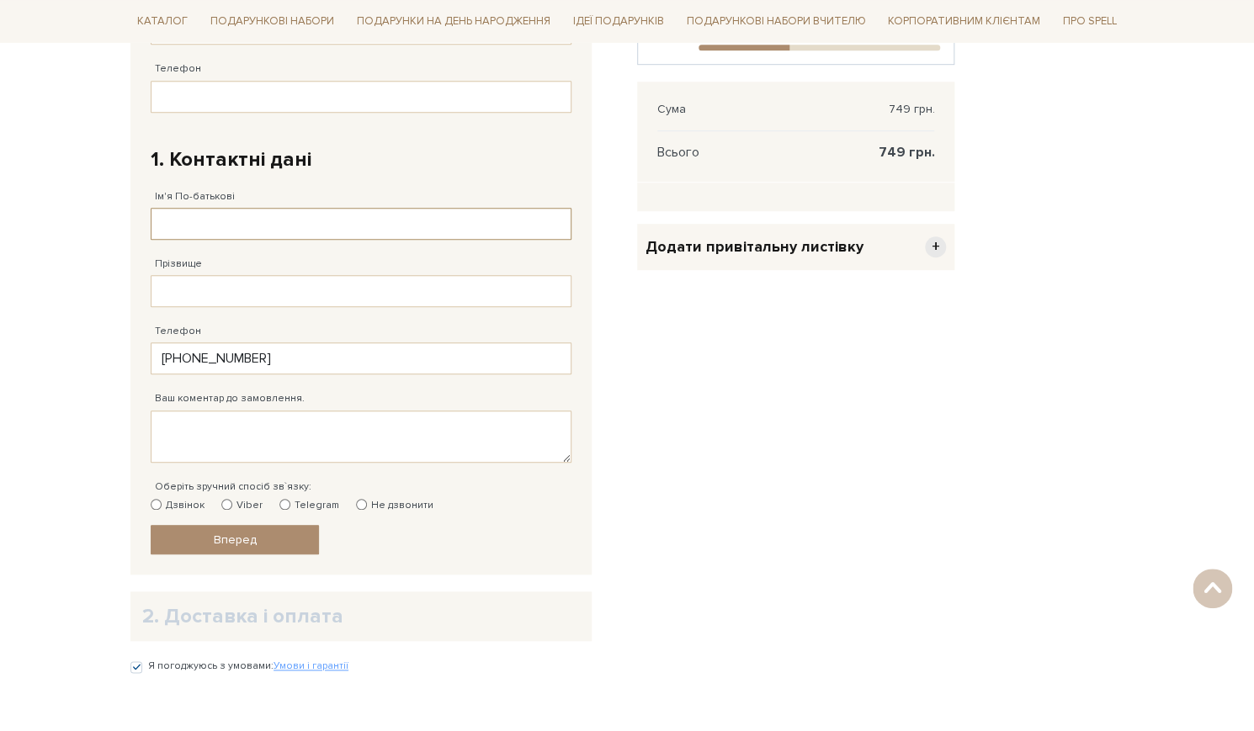
scroll to position [478, 0]
click at [356, 497] on input "Не дзвонити" at bounding box center [361, 502] width 11 height 11
radio input "true"
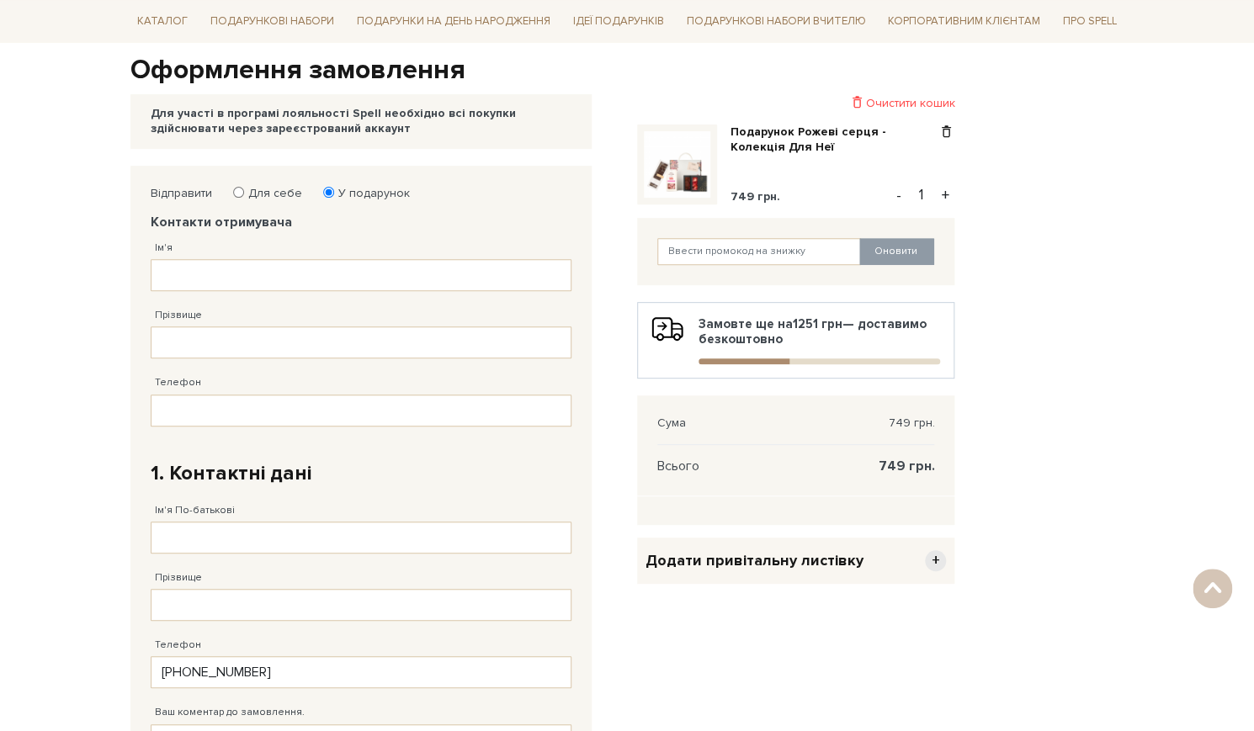
scroll to position [146, 0]
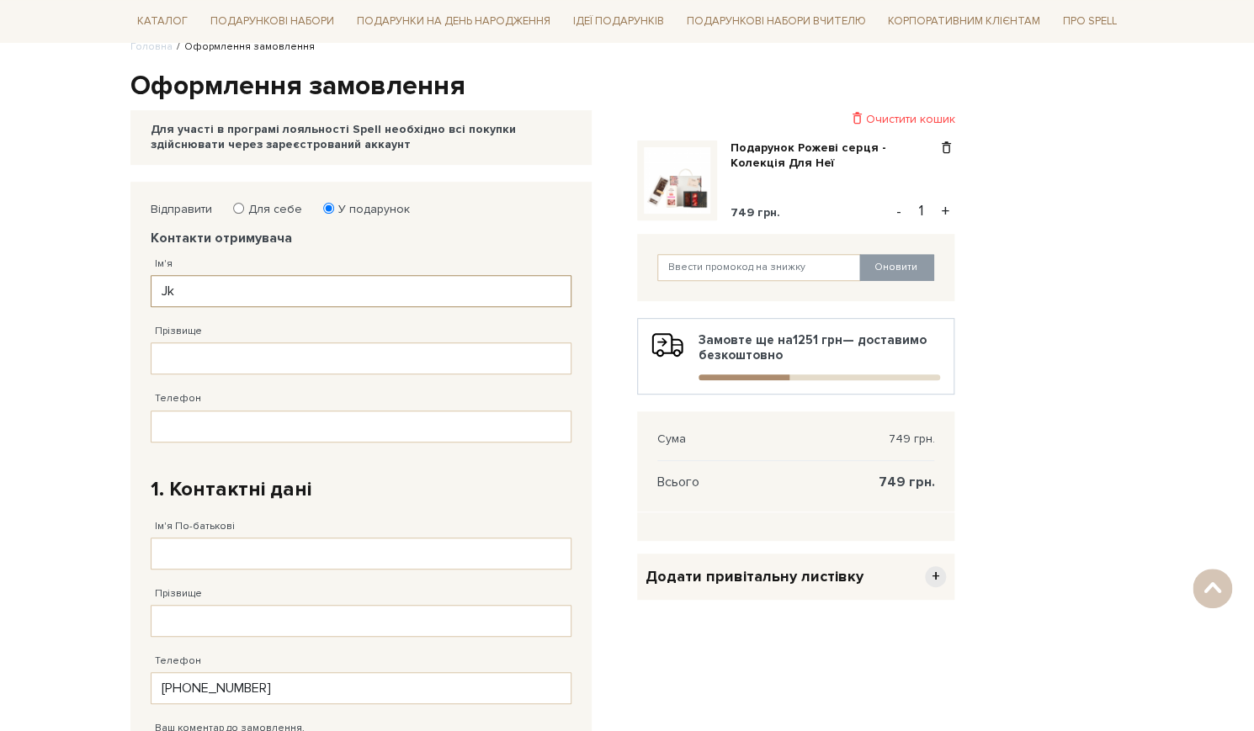
type input "J"
type input "Олена"
type input "Решетова"
click at [183, 415] on input "Телефон" at bounding box center [361, 427] width 421 height 32
type input "38 (066) ___ __ __"
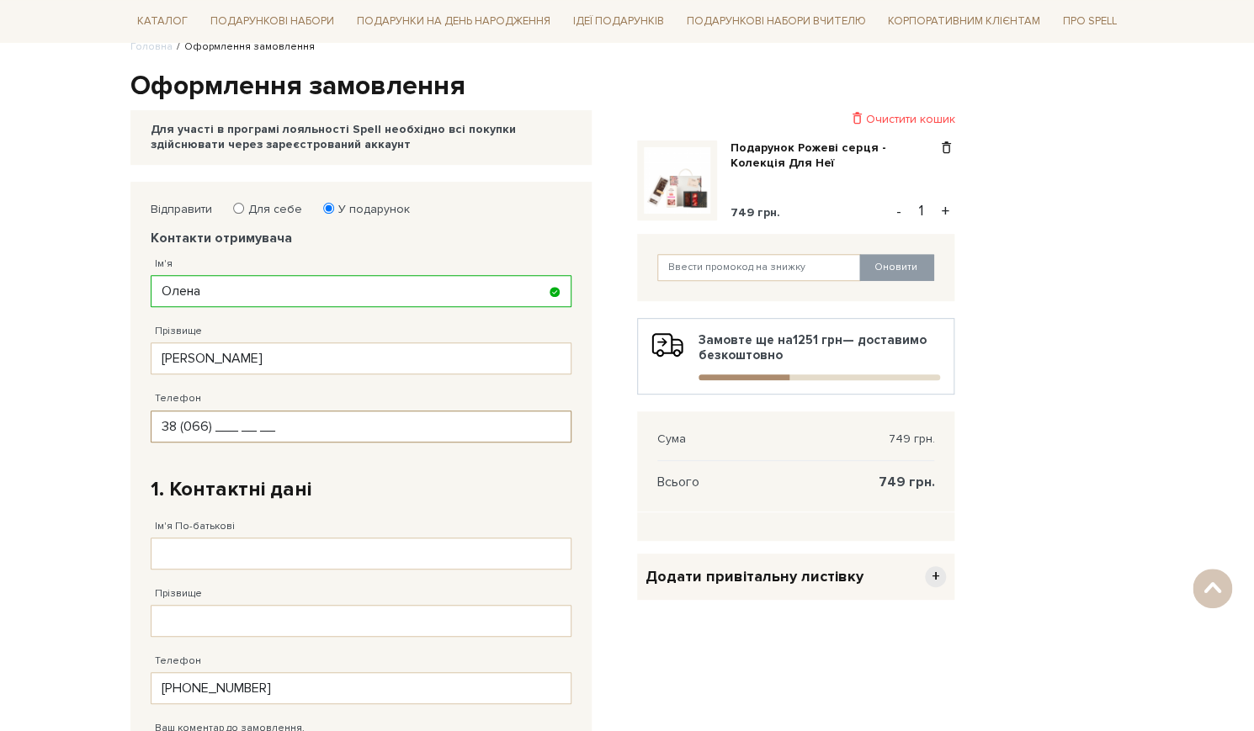
paste input "326 32 70"
type input "38 (066) 326 32 70"
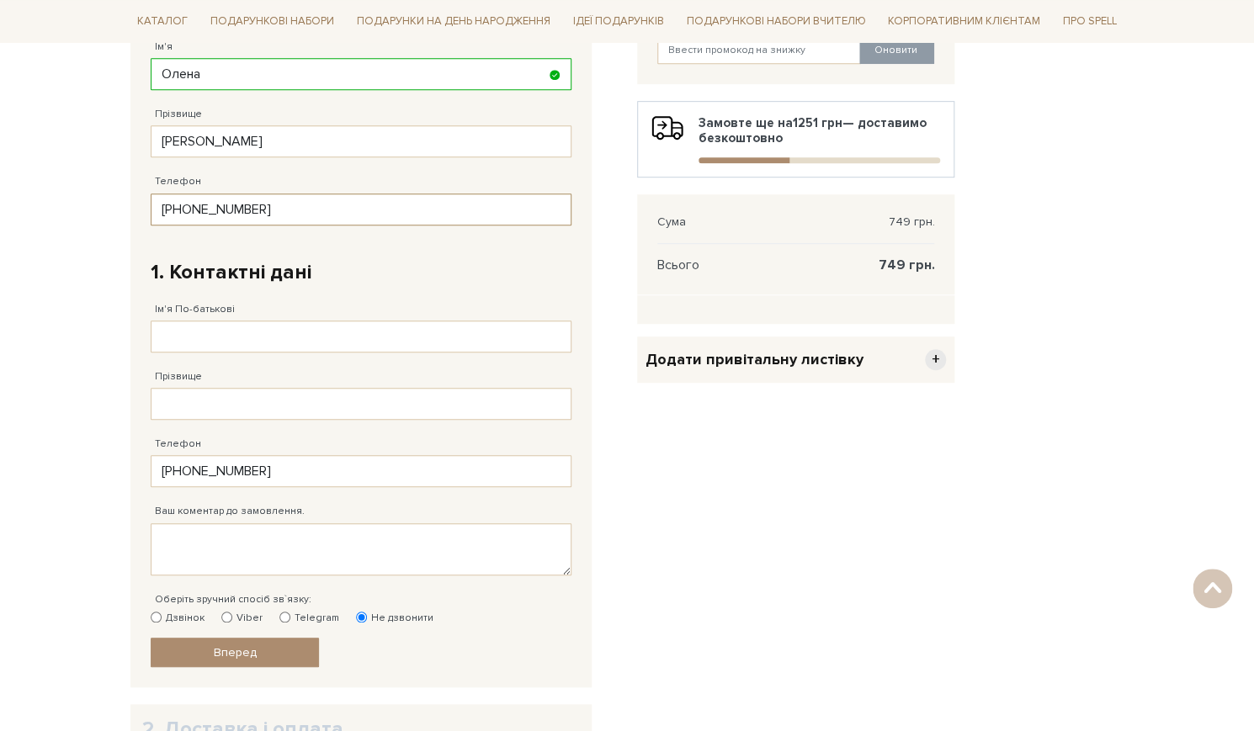
scroll to position [364, 0]
click at [229, 320] on input "Ім'я По-батькові" at bounding box center [361, 336] width 421 height 32
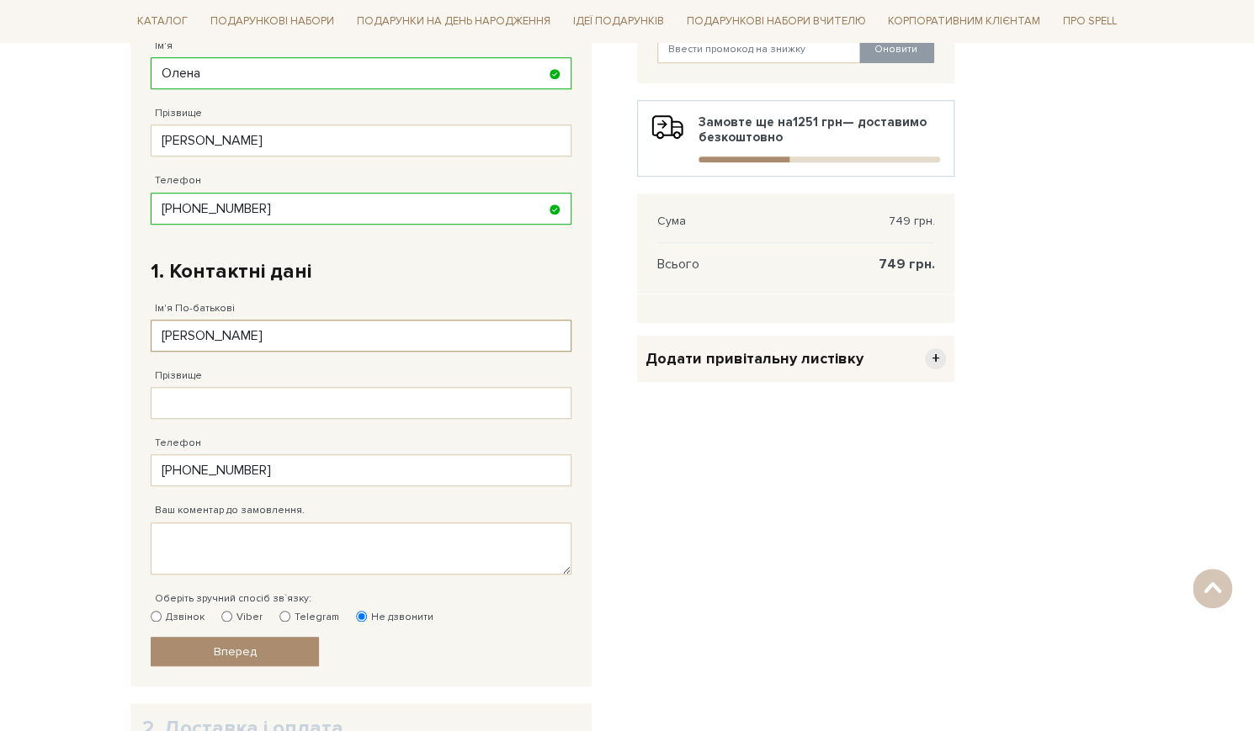
type input "Анна"
type input "Ходиревська"
click at [206, 533] on textarea "Ваш коментар до замовлення." at bounding box center [361, 549] width 421 height 52
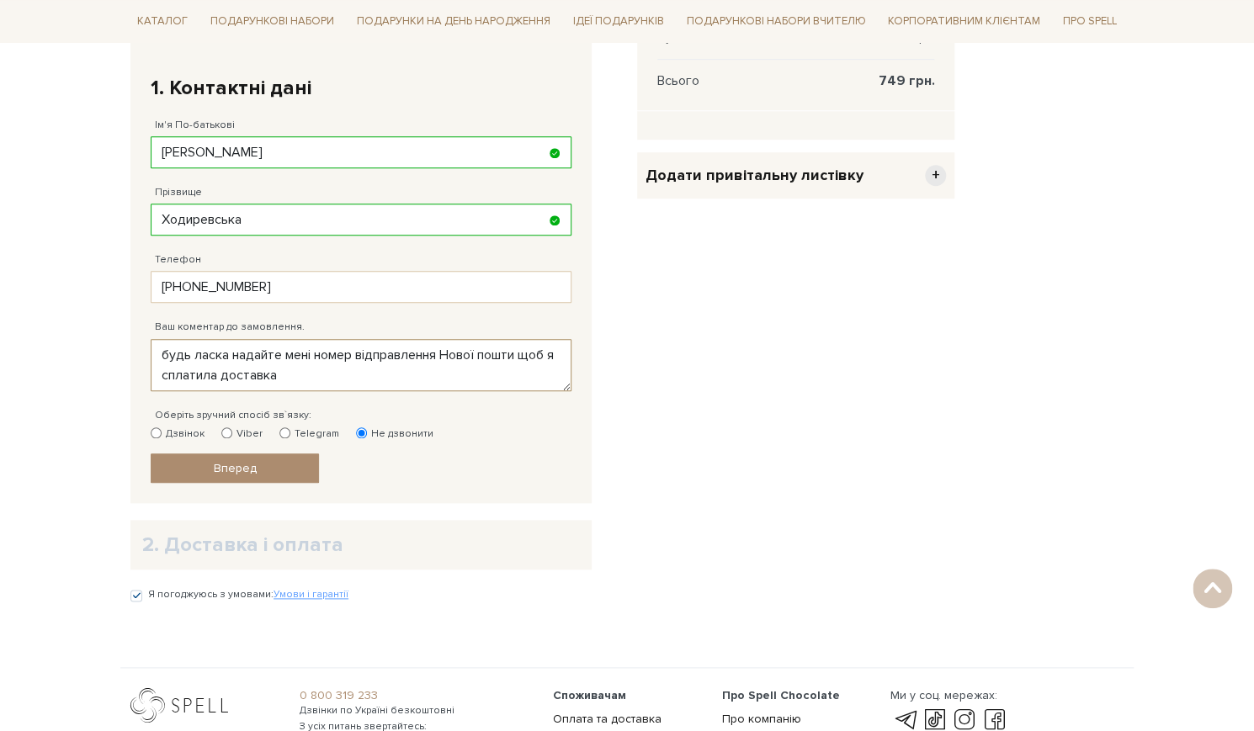
scroll to position [583, 0]
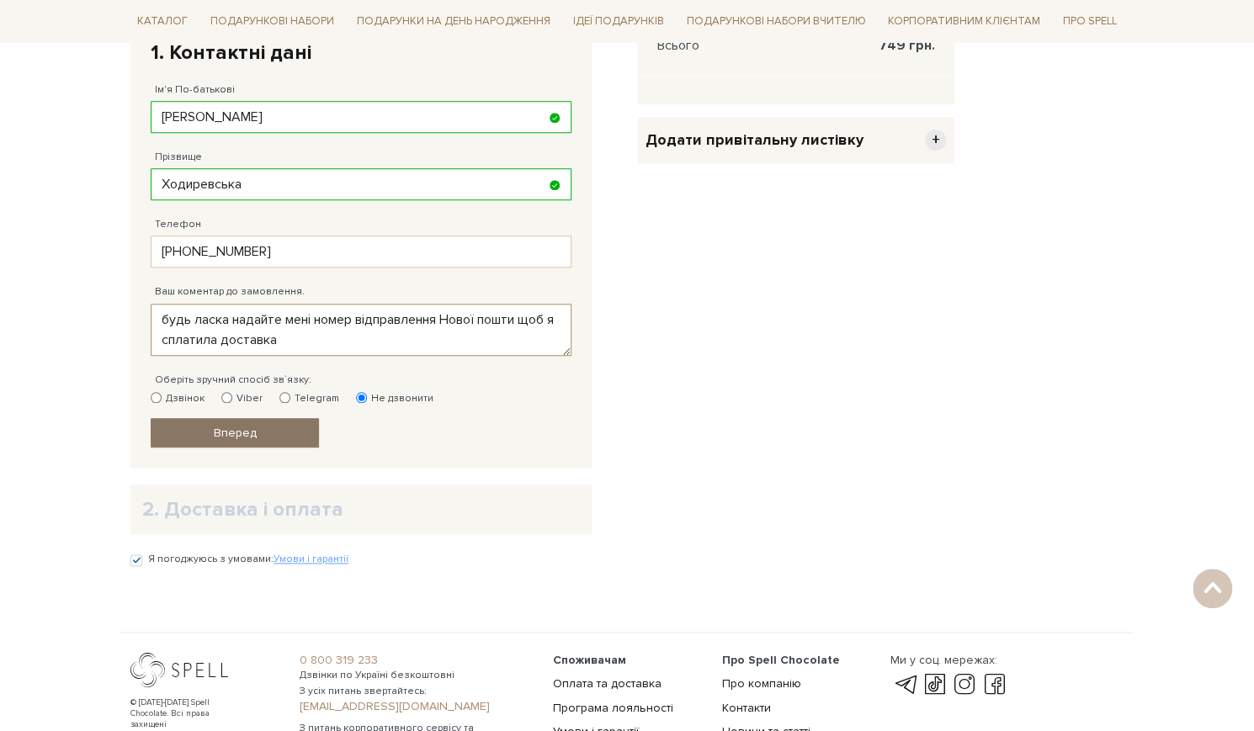
type textarea "будь ласка надайте мені номер відправлення Нової пошти щоб я сплатила доставка"
click at [240, 426] on span "Вперед" at bounding box center [235, 433] width 43 height 14
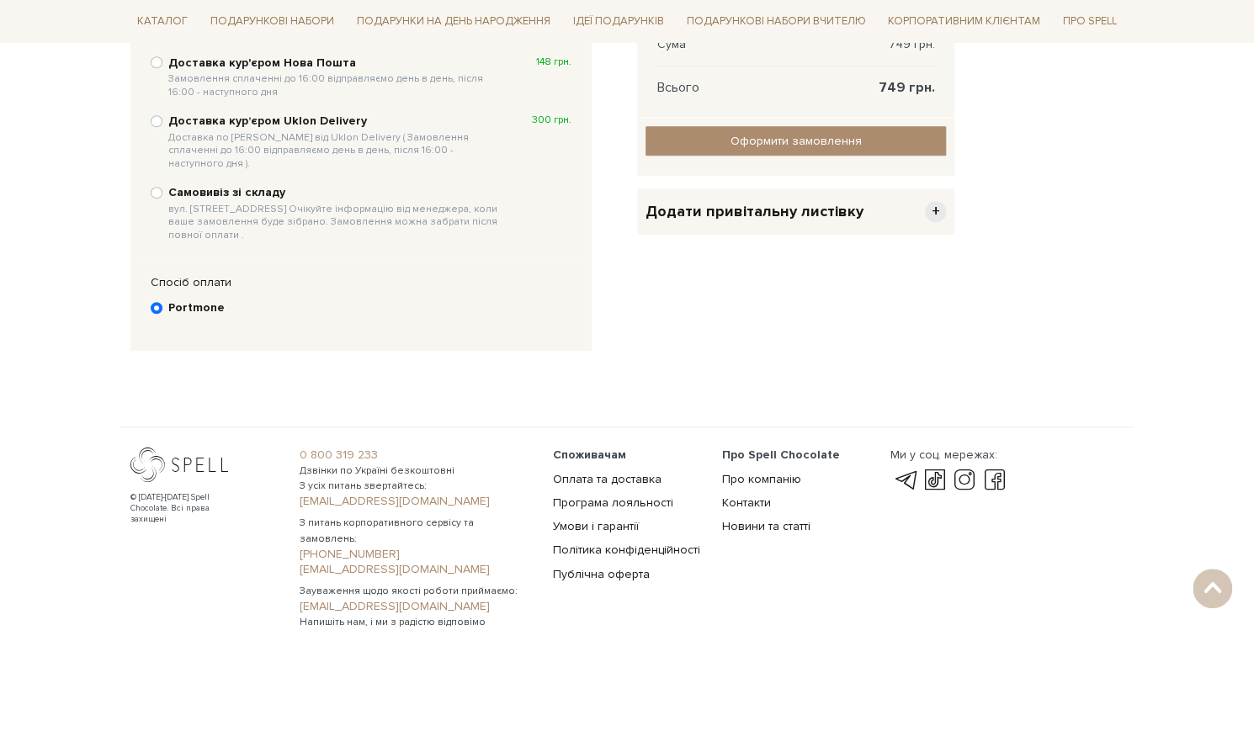
scroll to position [323, 0]
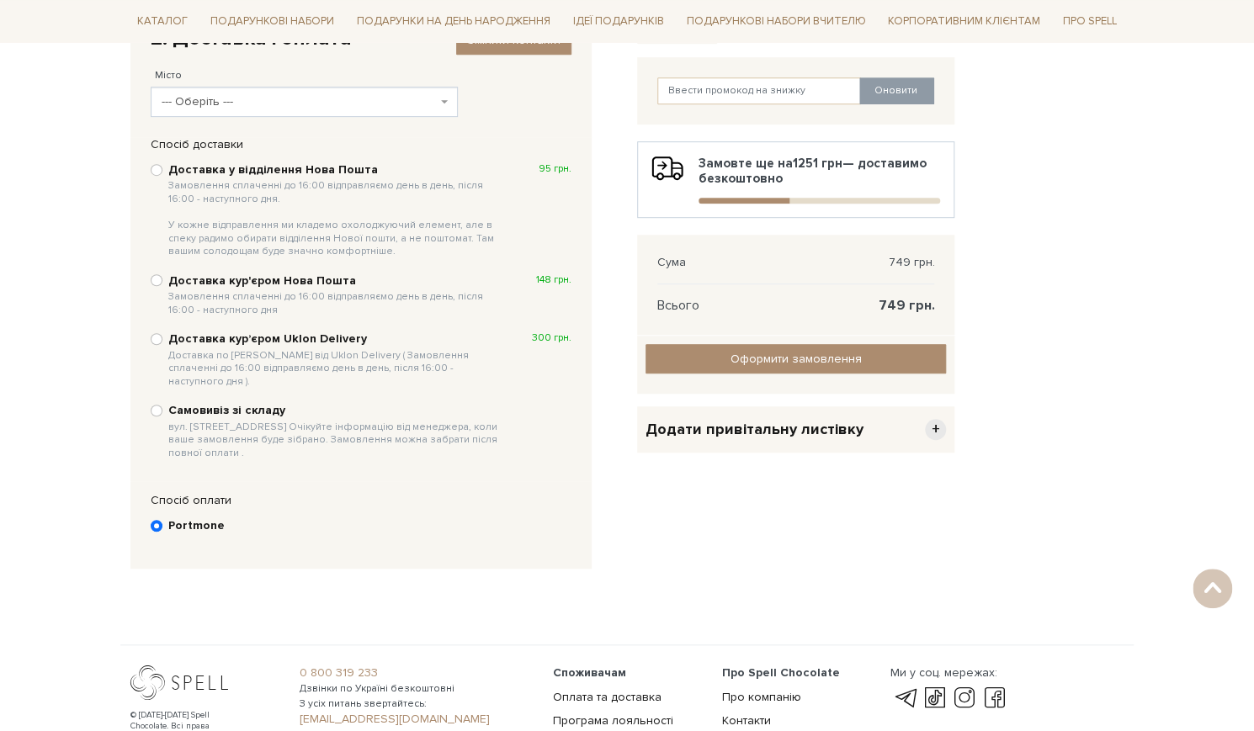
click at [258, 97] on span "--- Оберіть ---" at bounding box center [299, 101] width 275 height 17
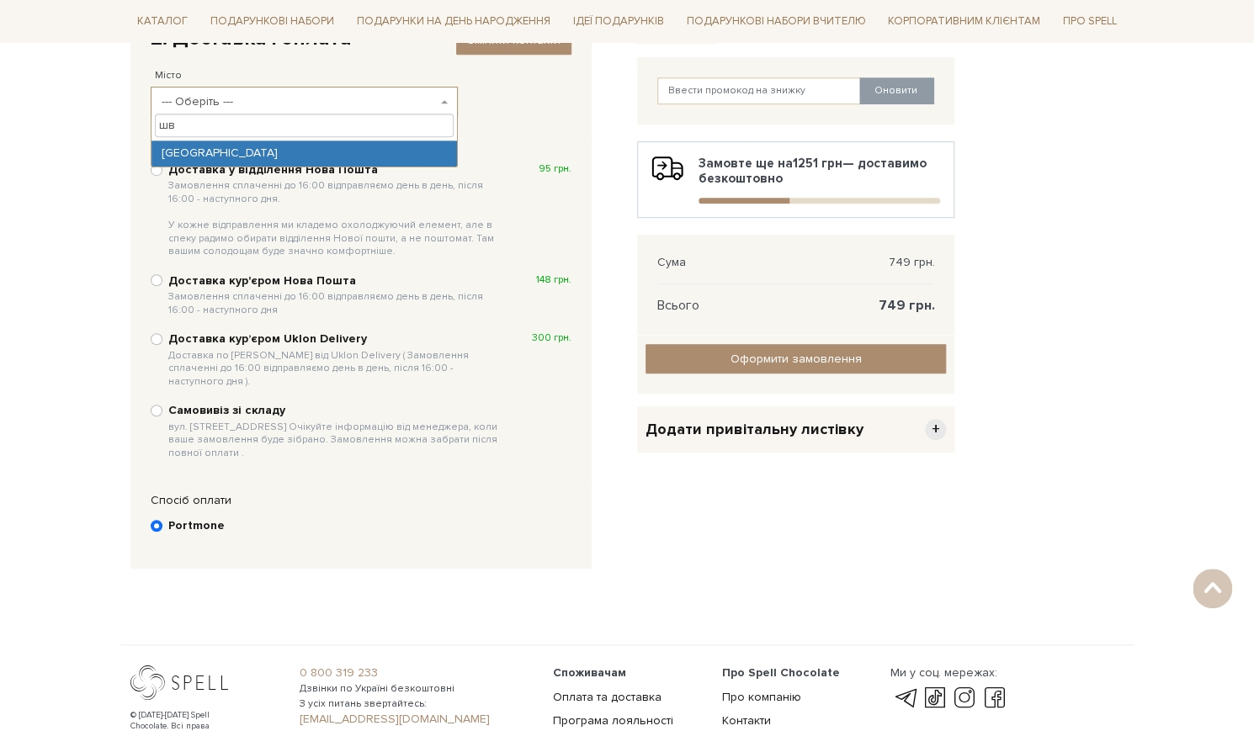
type input "ш"
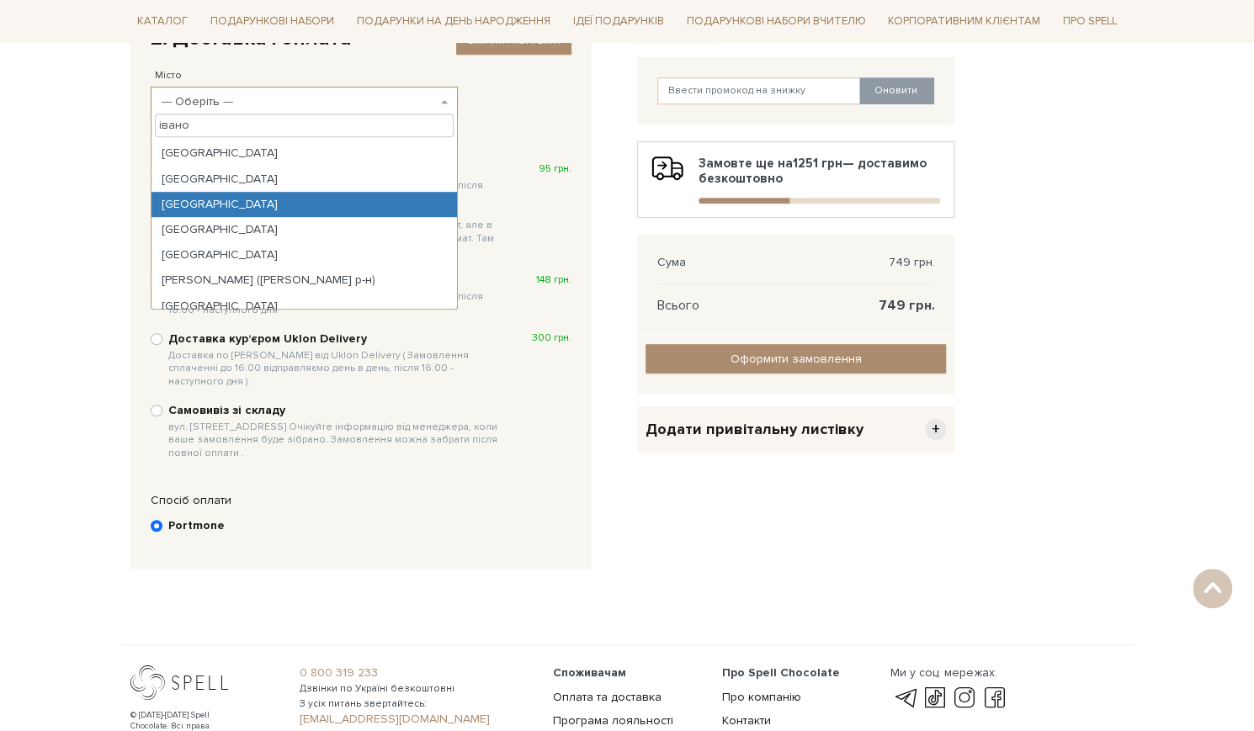
type input "івано"
select select "Івано-Франківськ"
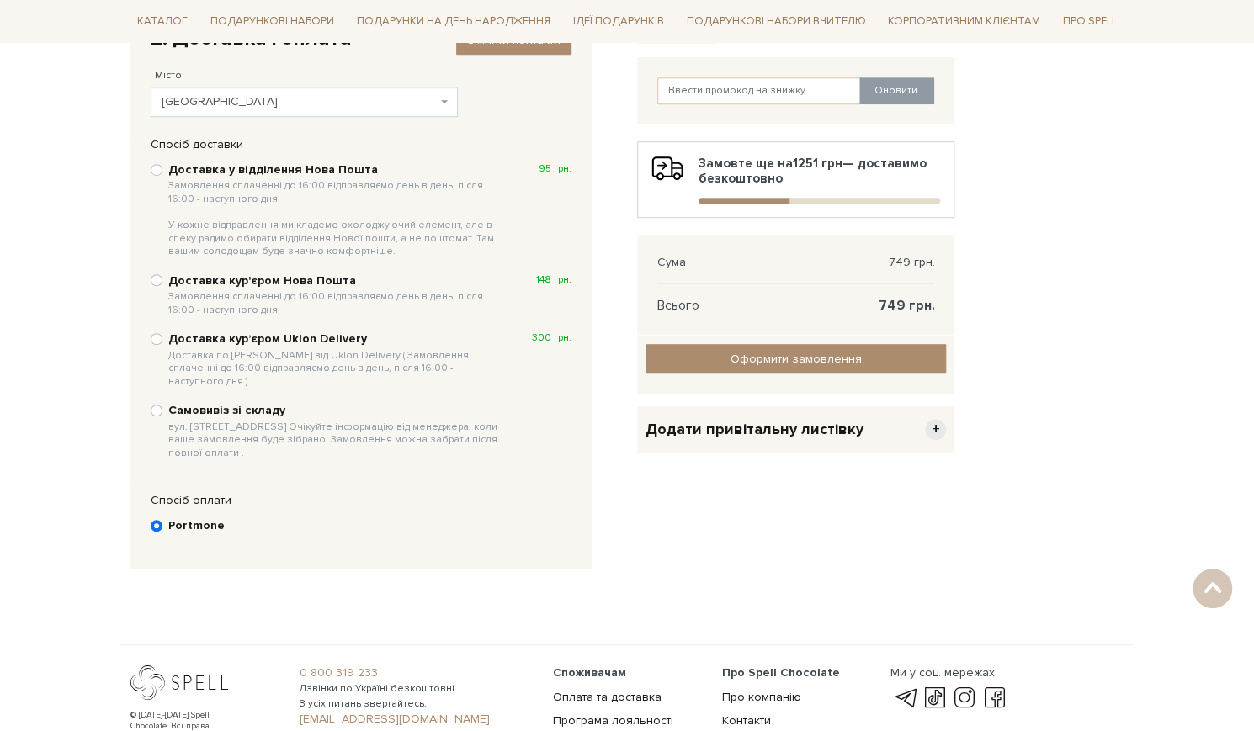
click at [154, 164] on input "Доставка у відділення Нова Пошта Замовлення сплаченні до 16:00 відправляємо ден…" at bounding box center [157, 170] width 12 height 12
radio input "true"
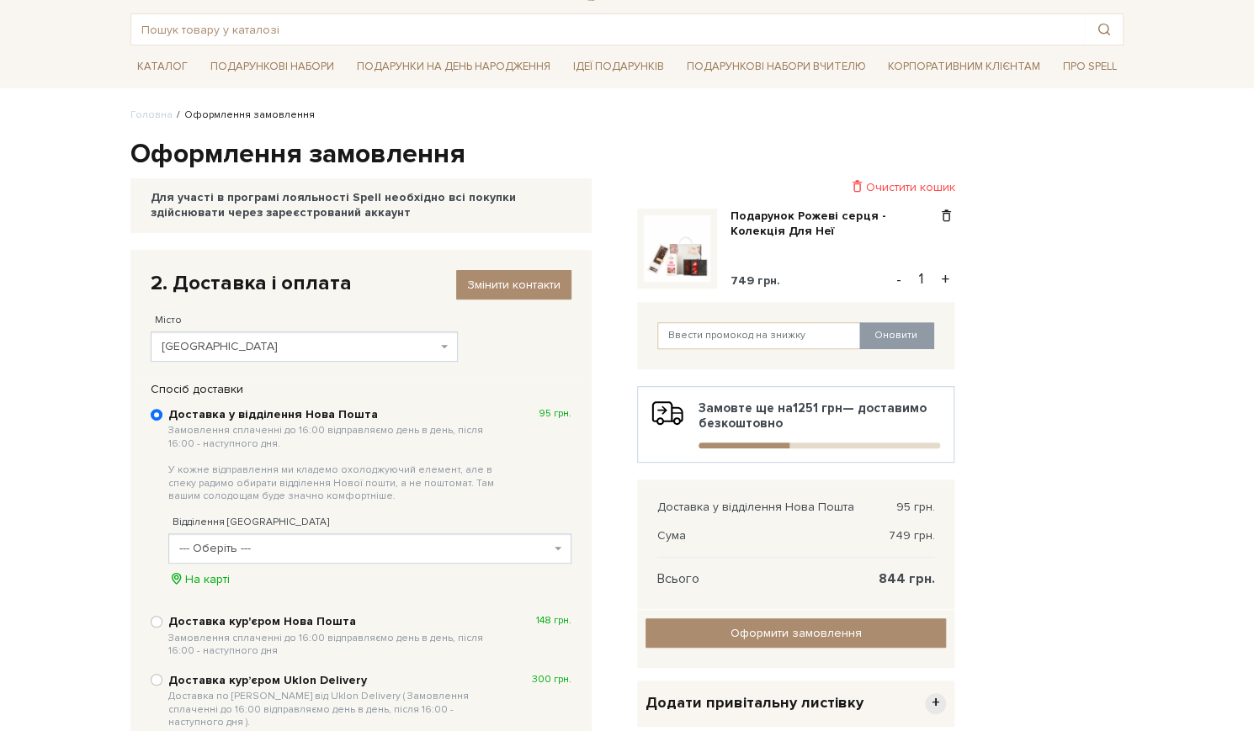
scroll to position [78, 0]
click at [535, 279] on span "Змінити контакти" at bounding box center [513, 285] width 93 height 14
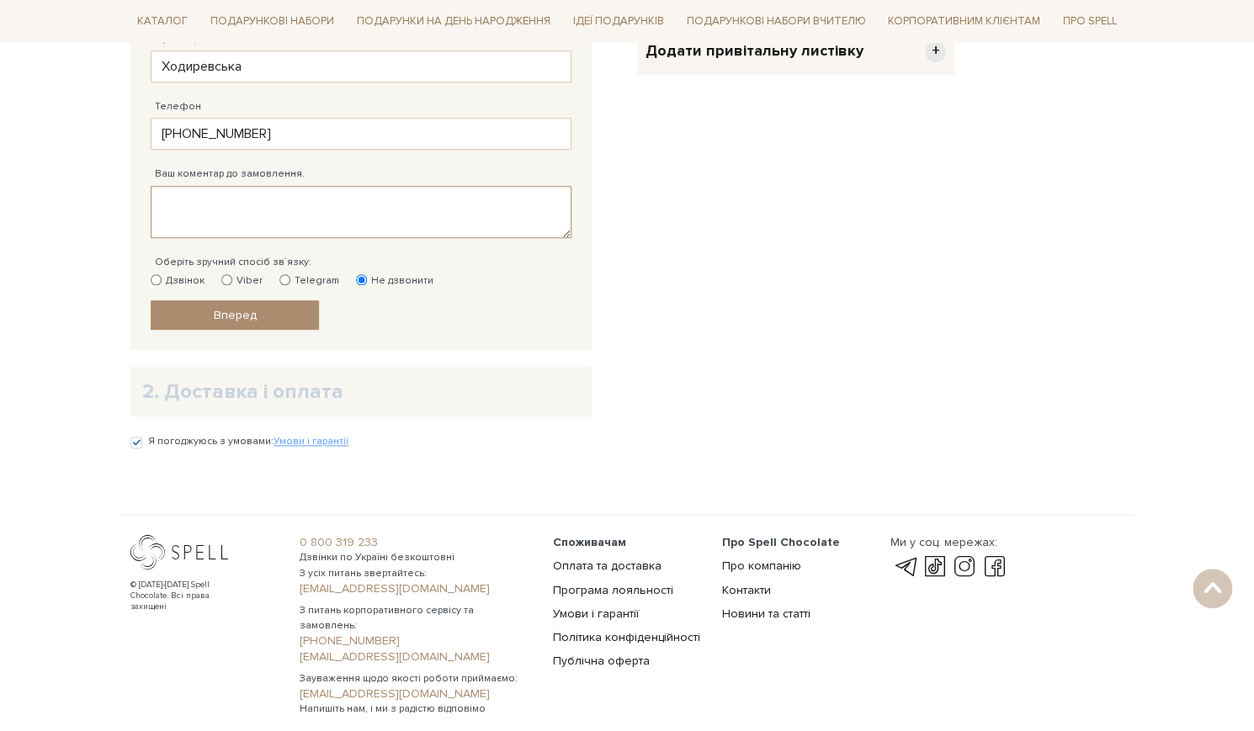
scroll to position [710, 0]
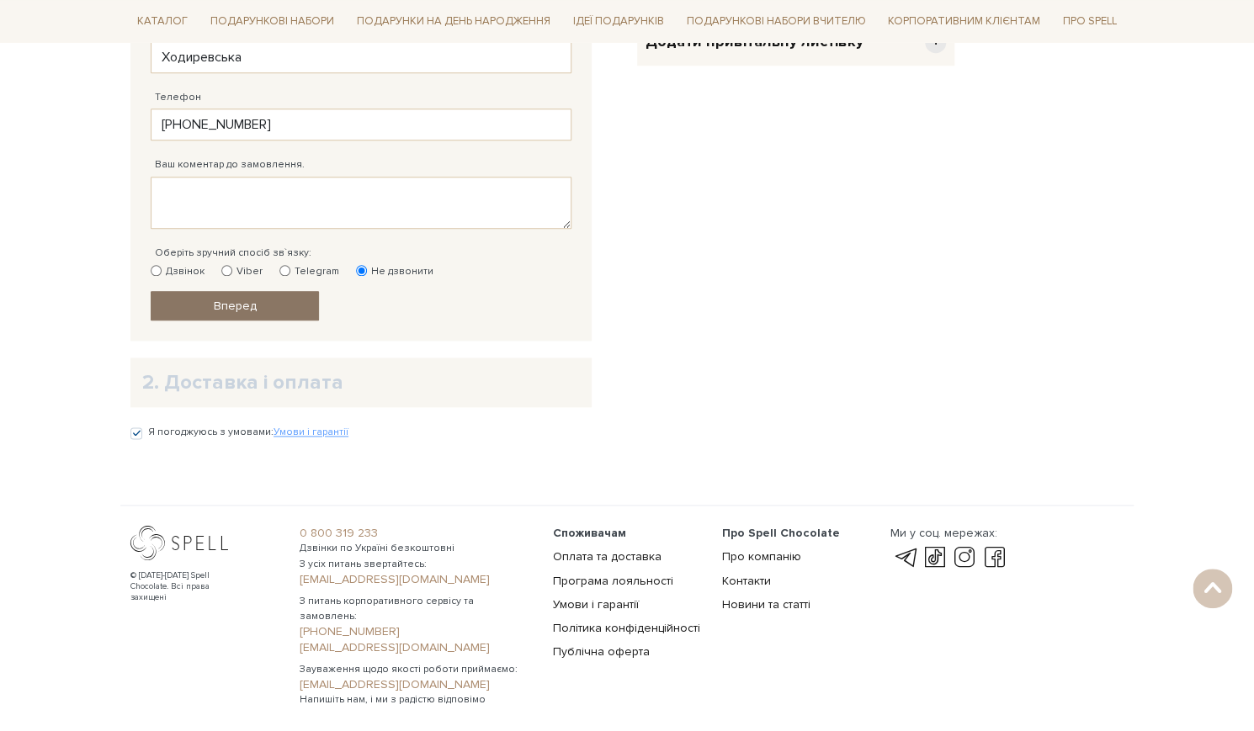
click at [295, 295] on link "Вперед" at bounding box center [235, 305] width 168 height 29
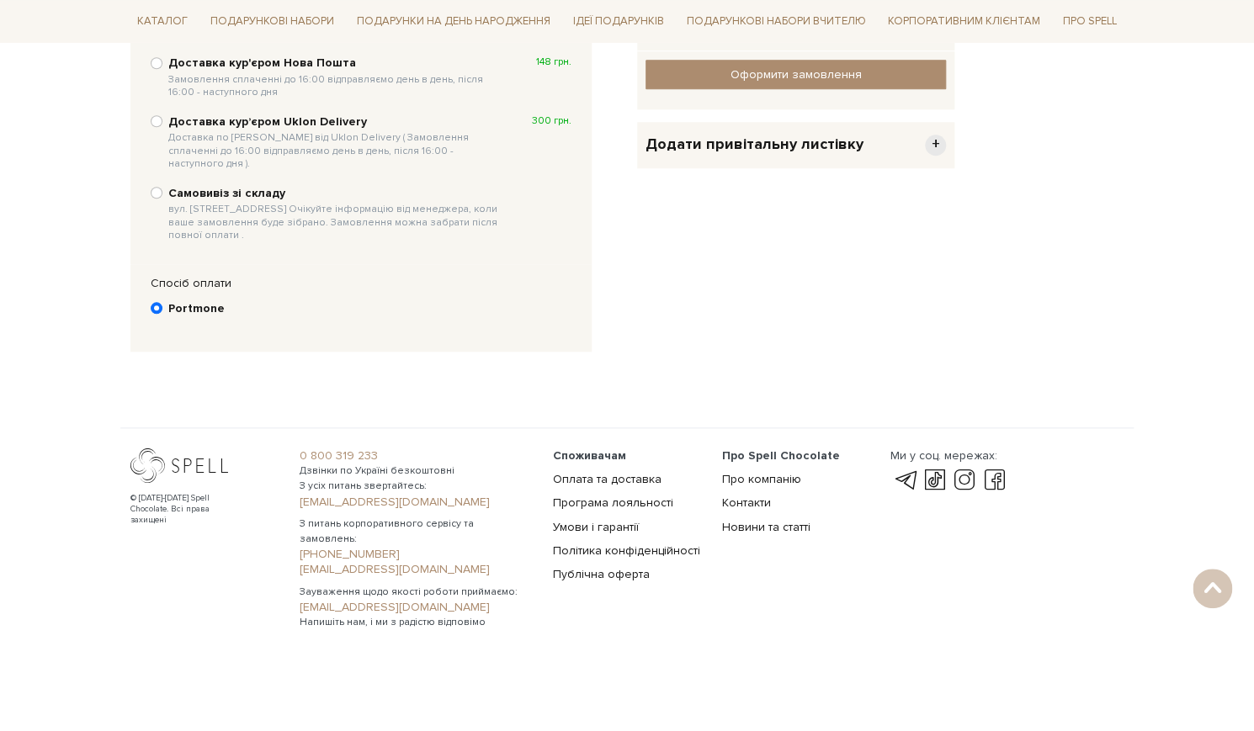
scroll to position [323, 0]
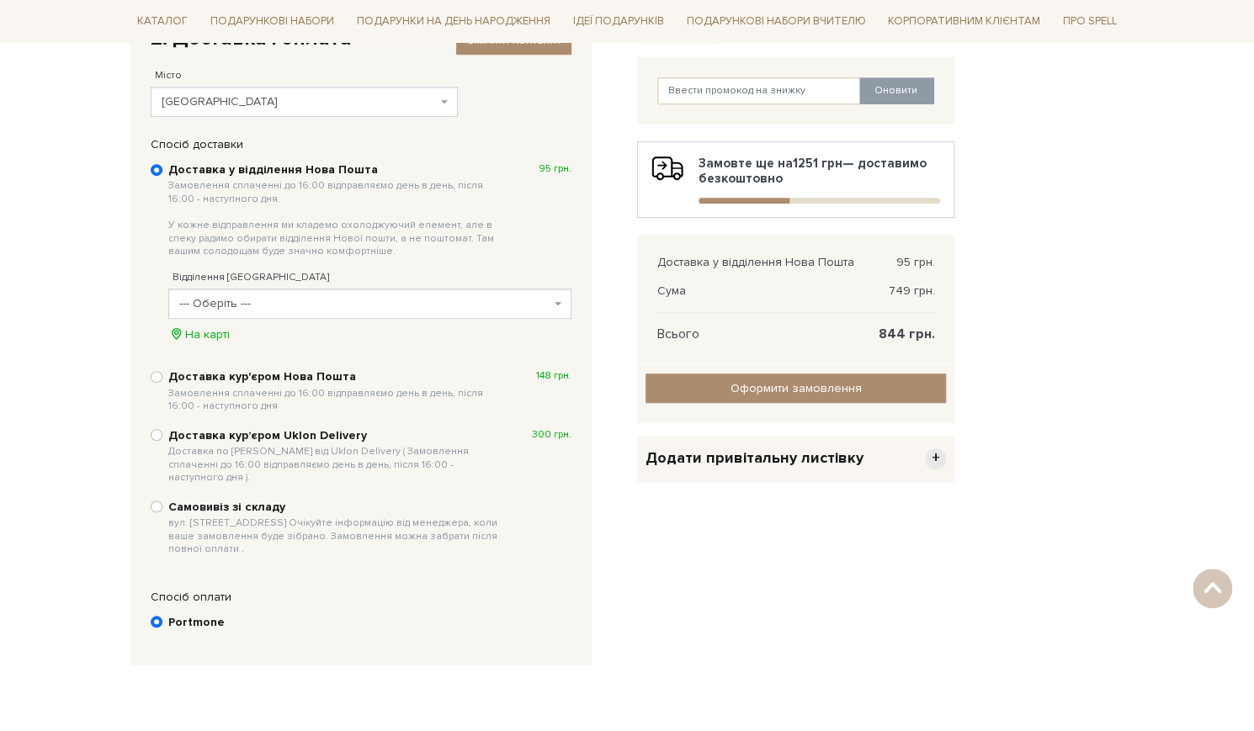
click at [295, 295] on span "--- Оберіть ---" at bounding box center [364, 303] width 371 height 17
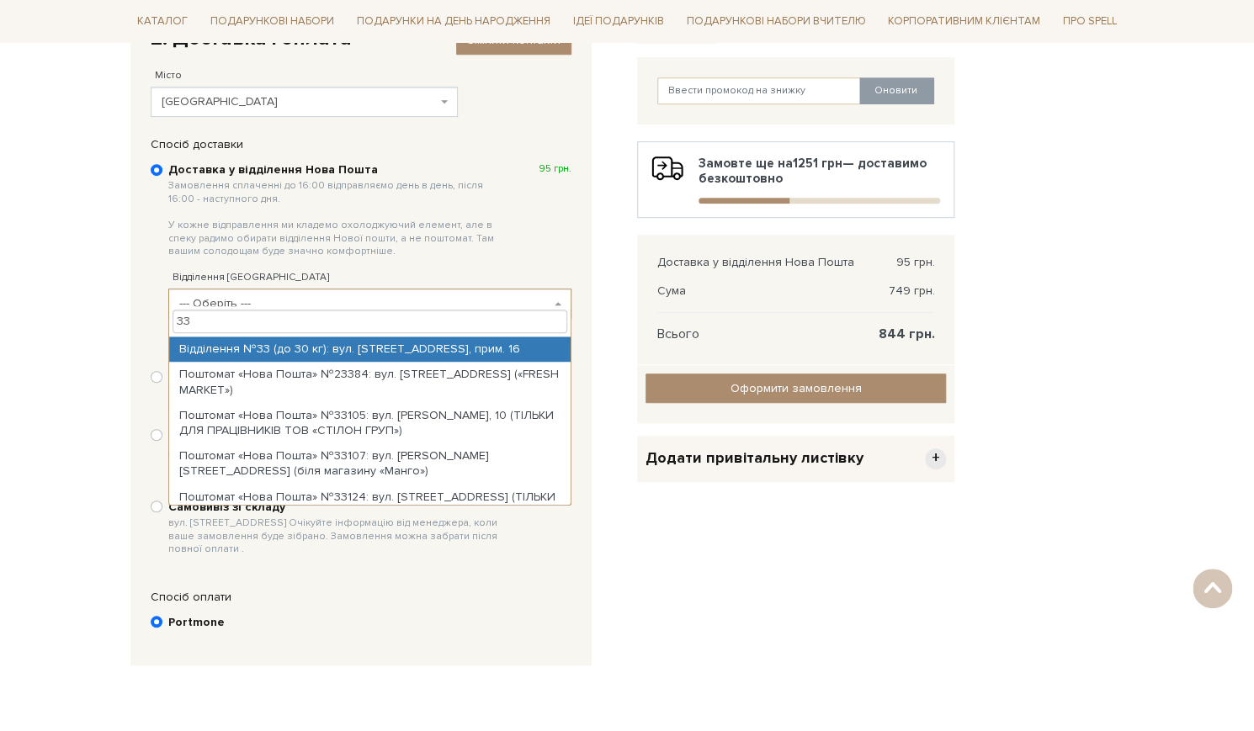
type input "33"
select select "Відділення №33 (до 30 кг): вул. Миру, 58А, прим. 16"
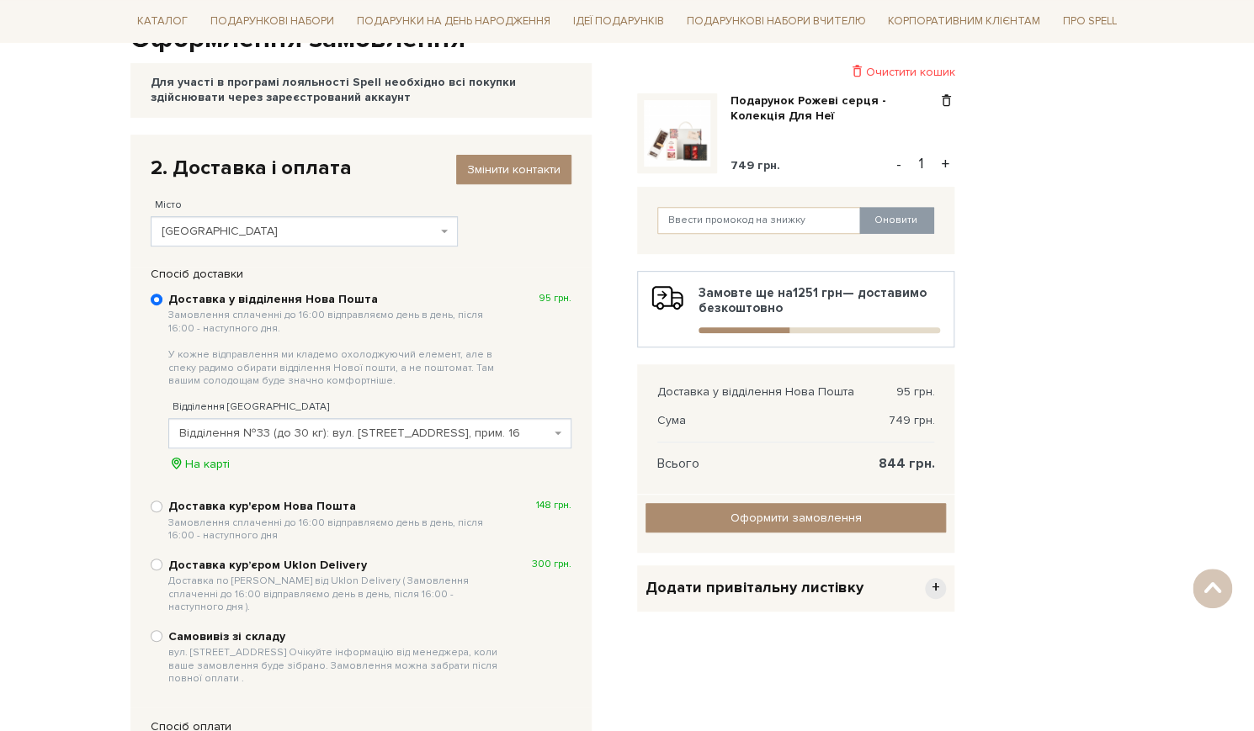
scroll to position [194, 0]
click at [936, 578] on span "+" at bounding box center [935, 588] width 21 height 21
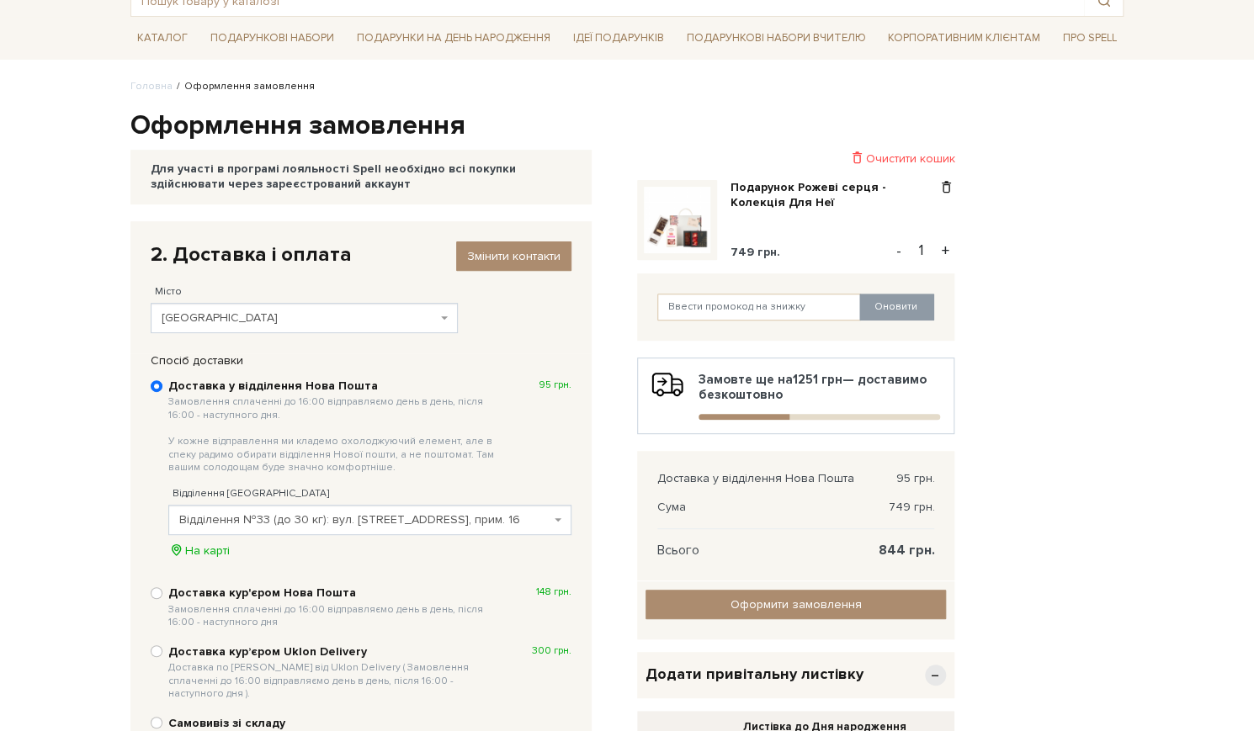
scroll to position [198, 0]
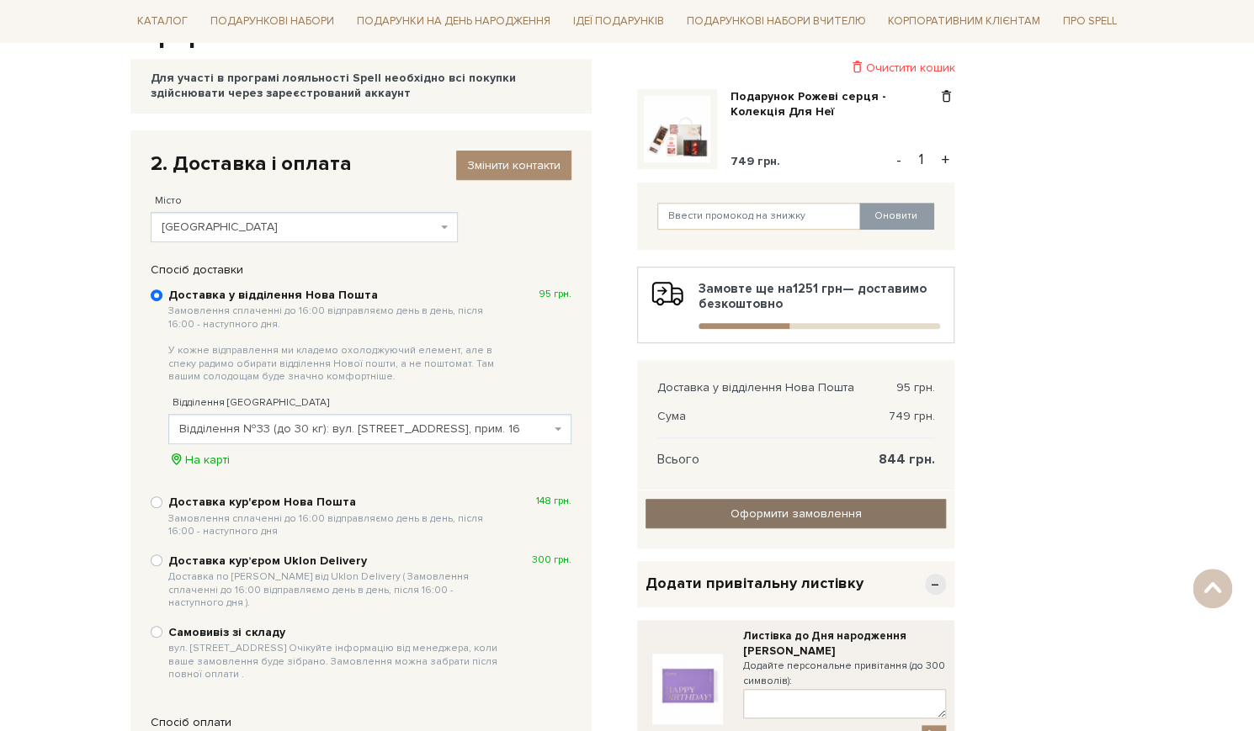
click at [868, 499] on input "Оформити замовлення" at bounding box center [795, 513] width 300 height 29
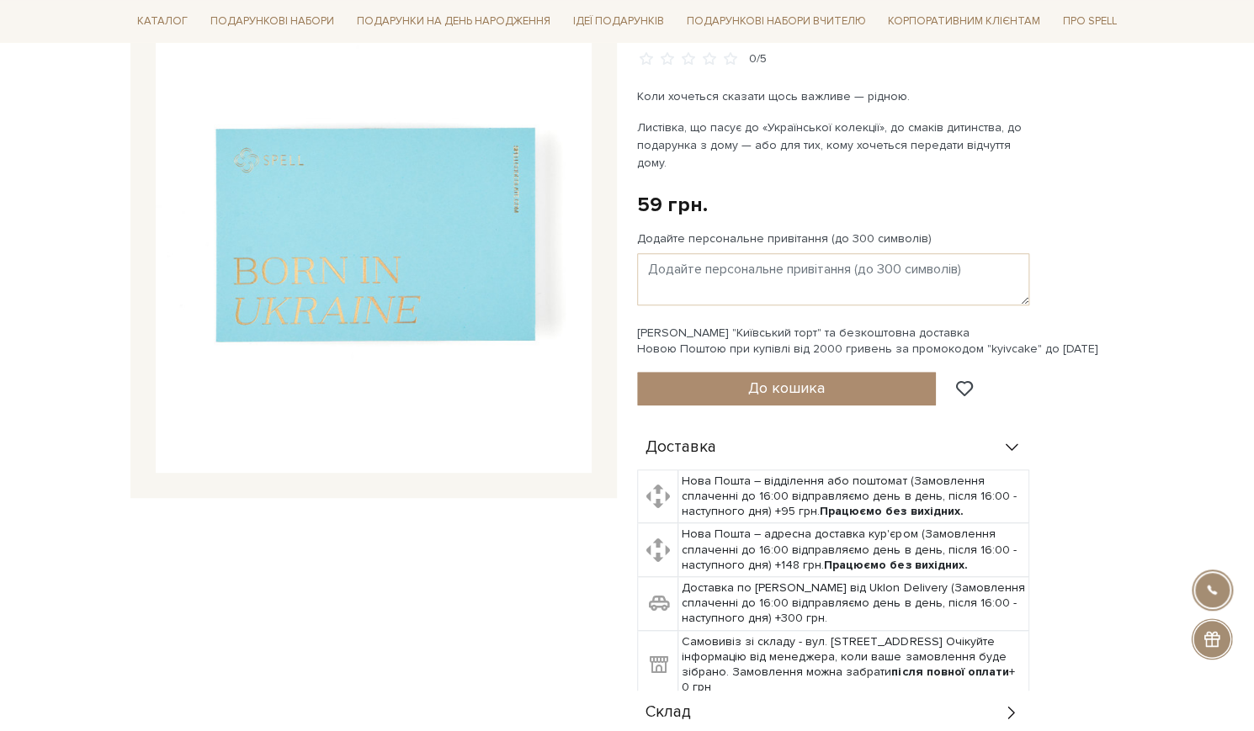
scroll to position [212, 0]
click at [348, 213] on img at bounding box center [374, 253] width 436 height 436
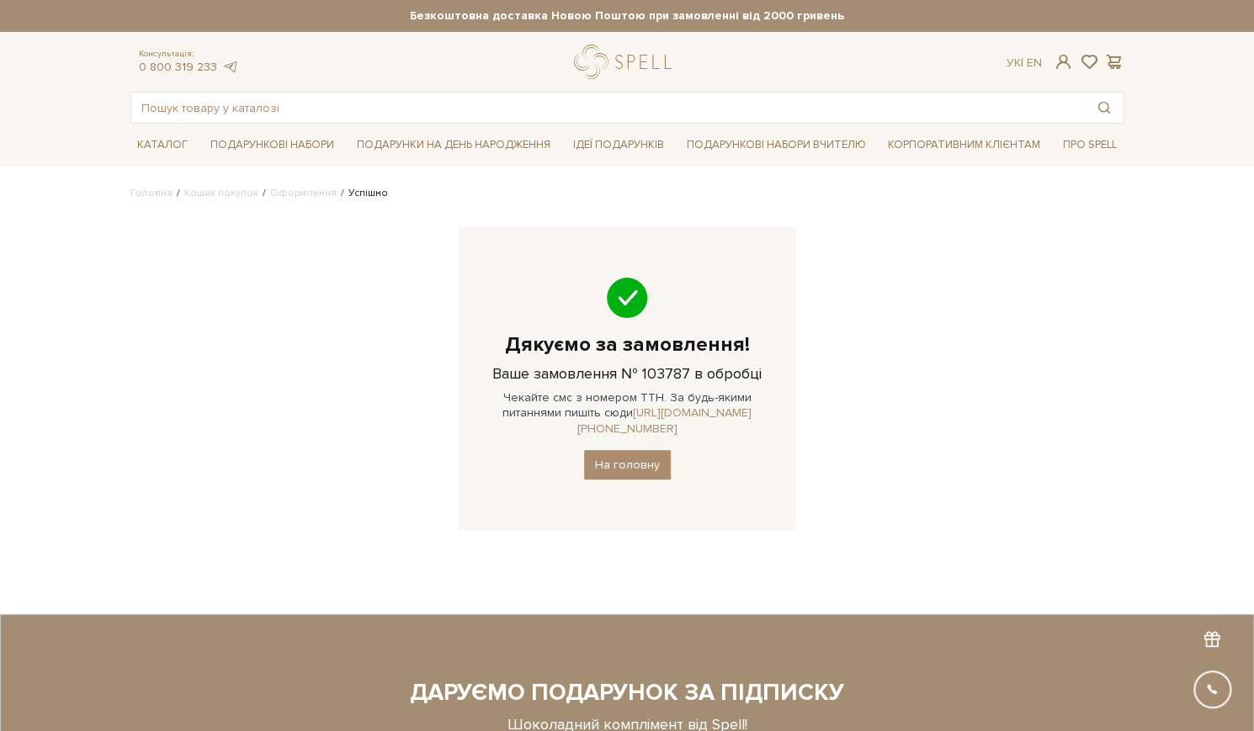
click at [731, 406] on link "https://t.me/+380966515417" at bounding box center [664, 420] width 175 height 29
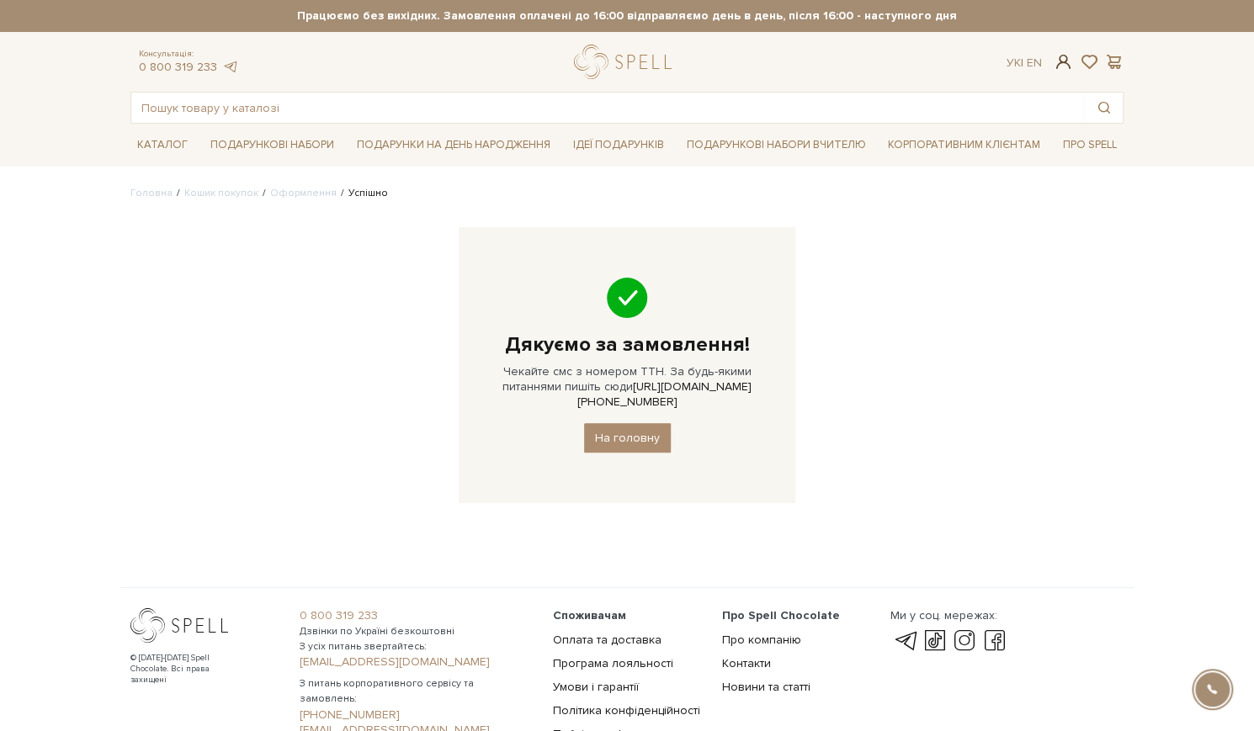
click at [1064, 56] on span at bounding box center [1064, 62] width 20 height 18
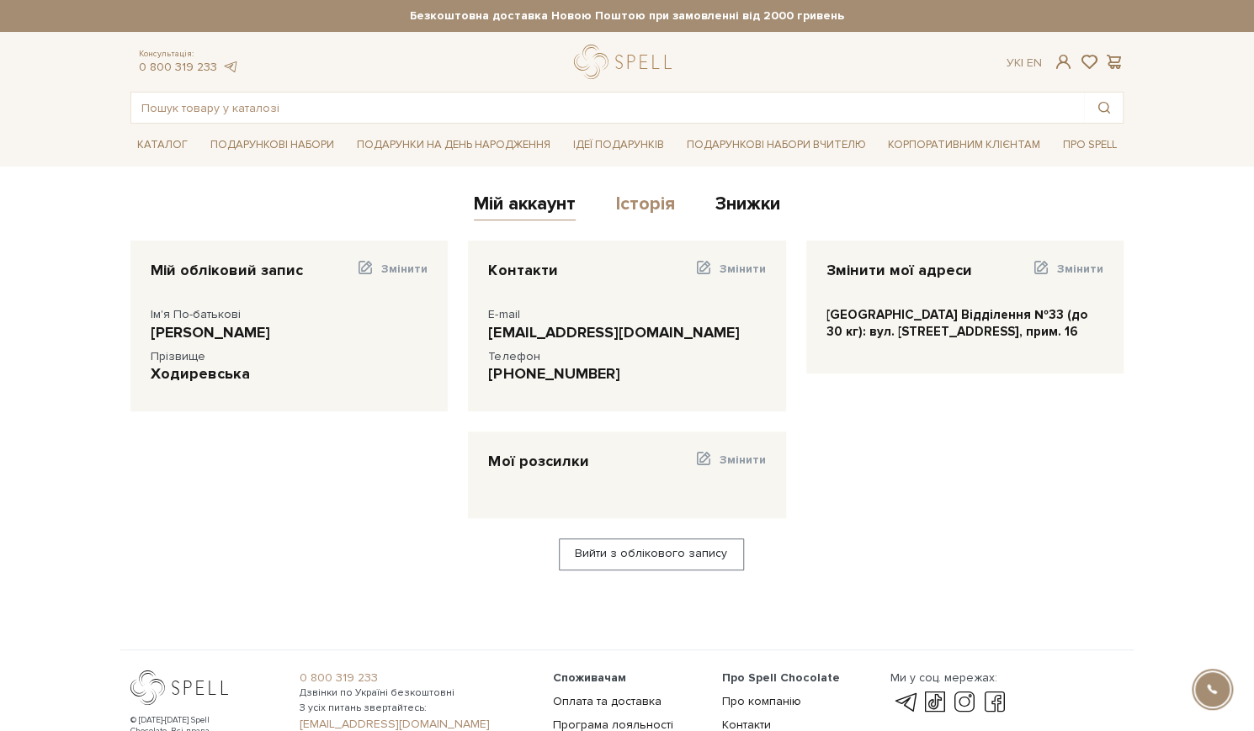
click at [640, 208] on link "Історія" at bounding box center [645, 207] width 59 height 28
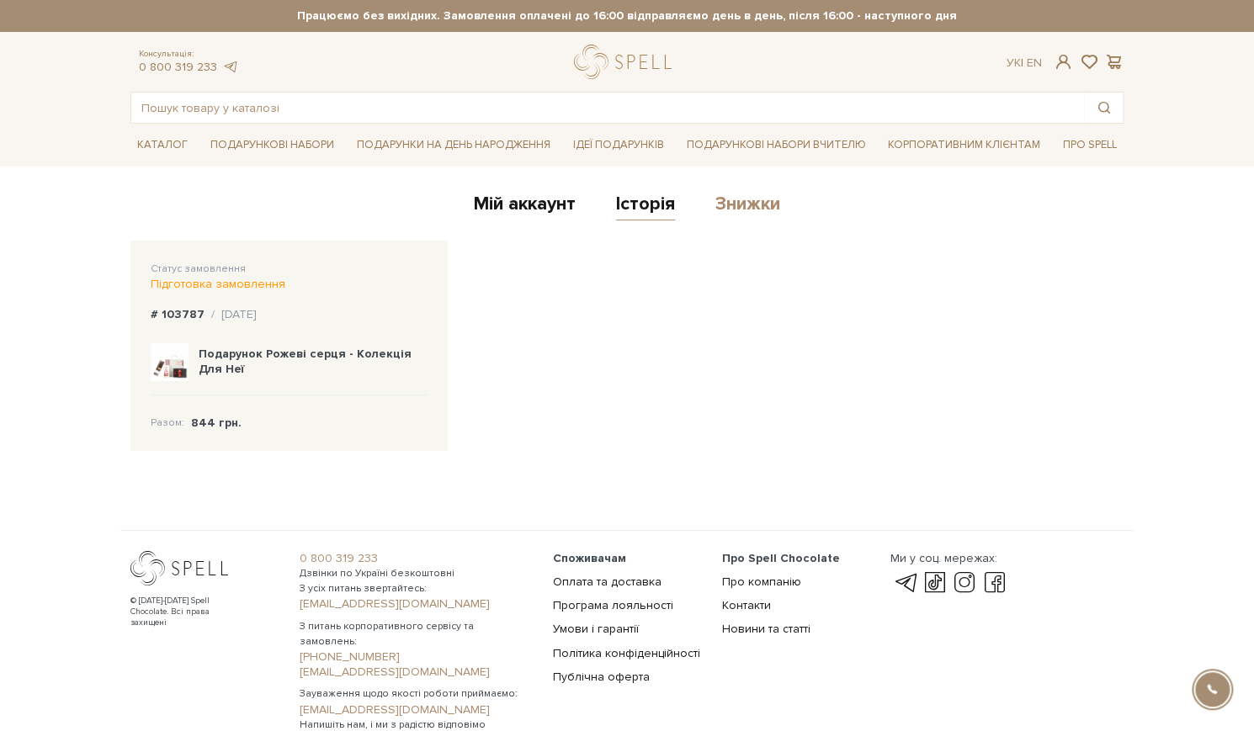
click at [752, 204] on link "Знижки" at bounding box center [747, 207] width 65 height 28
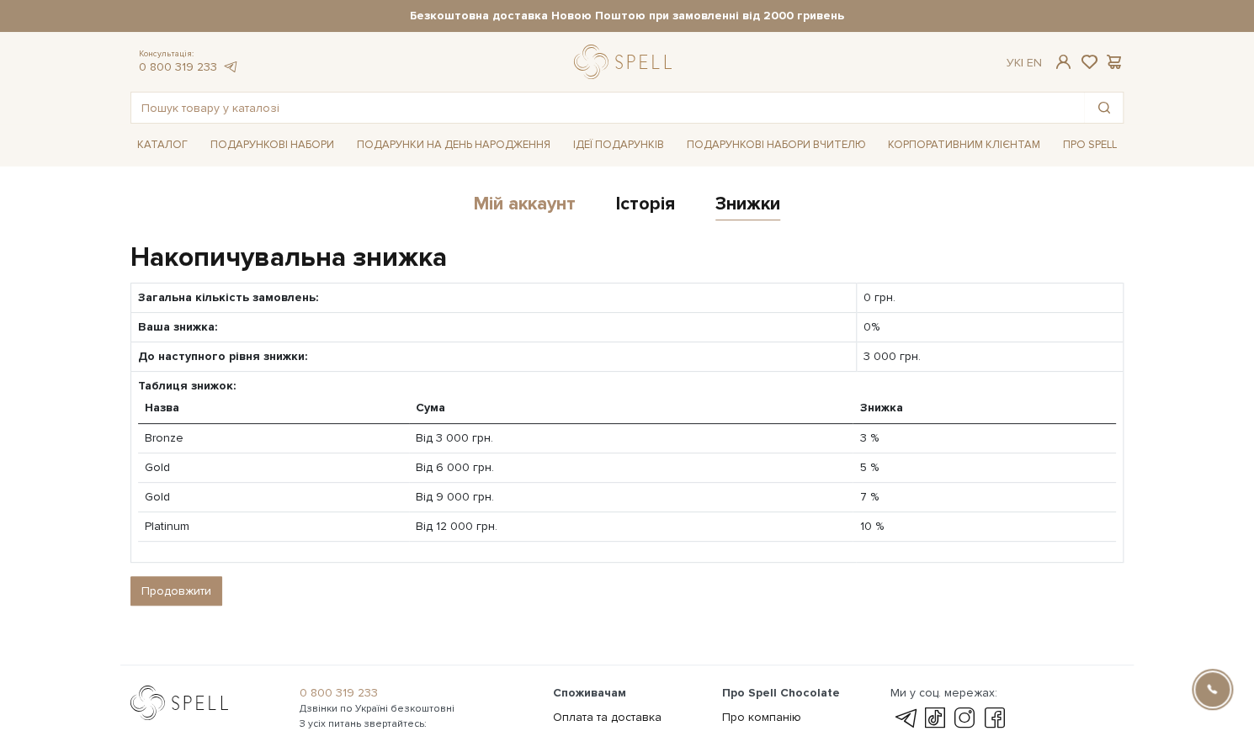
click at [512, 198] on link "Мій аккаунт" at bounding box center [525, 207] width 102 height 28
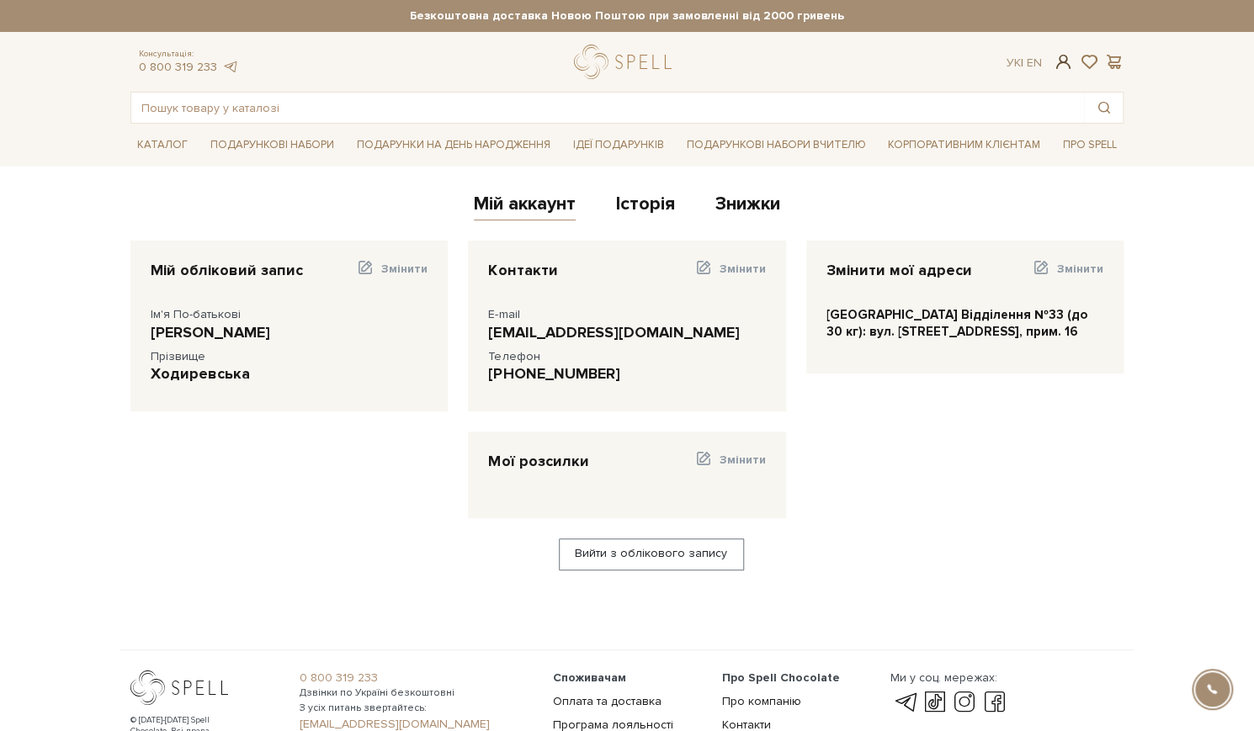
click at [1061, 61] on span at bounding box center [1064, 62] width 20 height 18
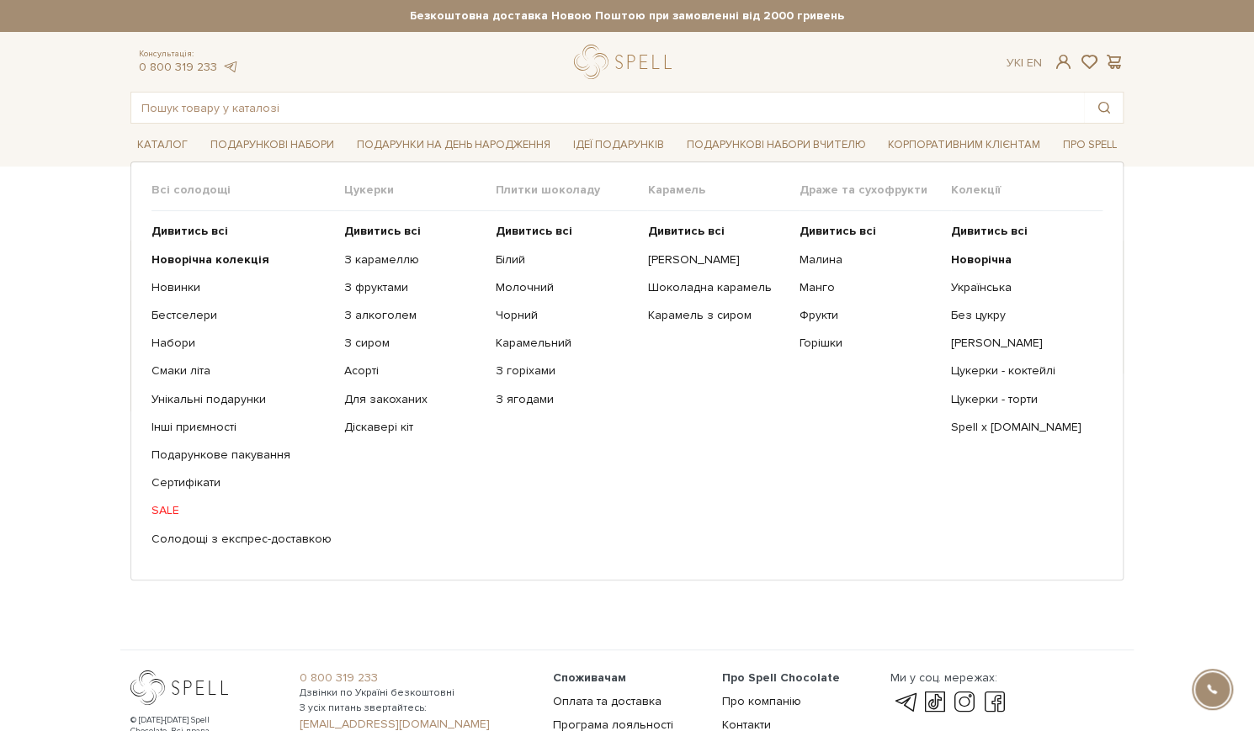
click at [158, 503] on link "SALE" at bounding box center [241, 510] width 180 height 15
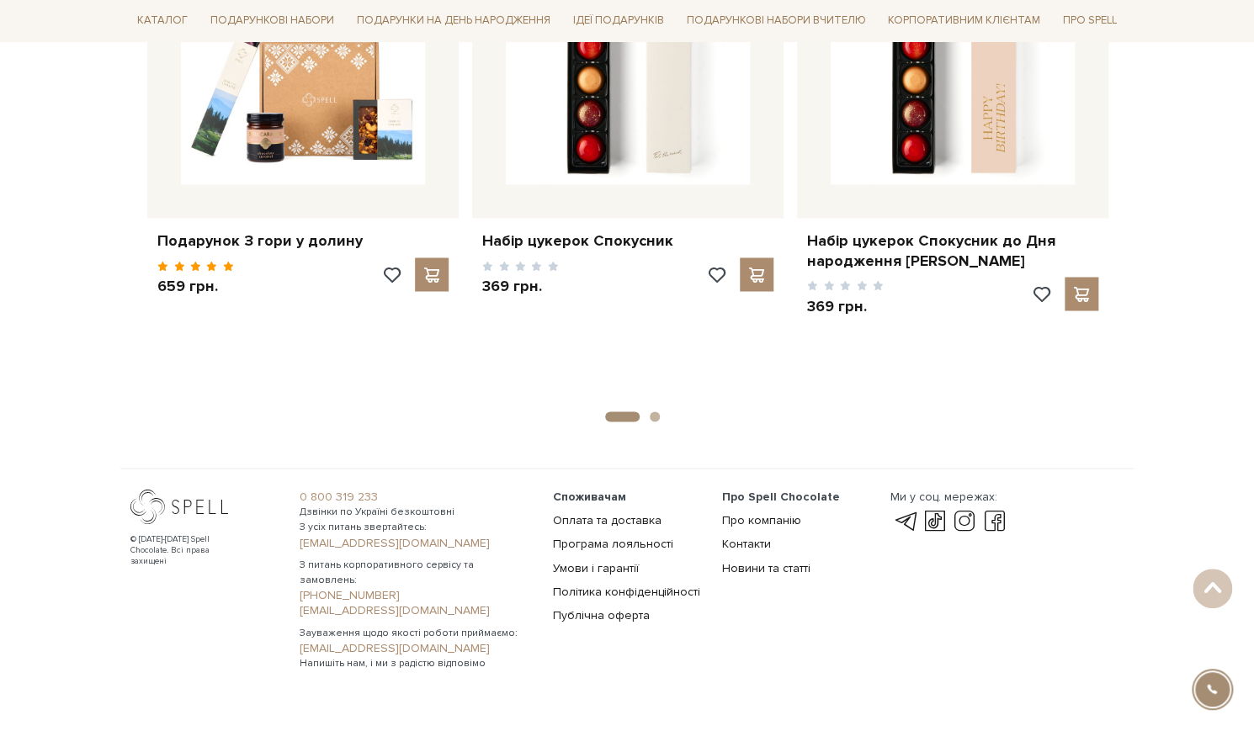
scroll to position [1189, 0]
click at [783, 491] on ul "Про Spell Chocolate Про компанію Контакти Новини та статті" at bounding box center [795, 532] width 149 height 87
click at [766, 512] on link "Про компанію" at bounding box center [760, 519] width 79 height 14
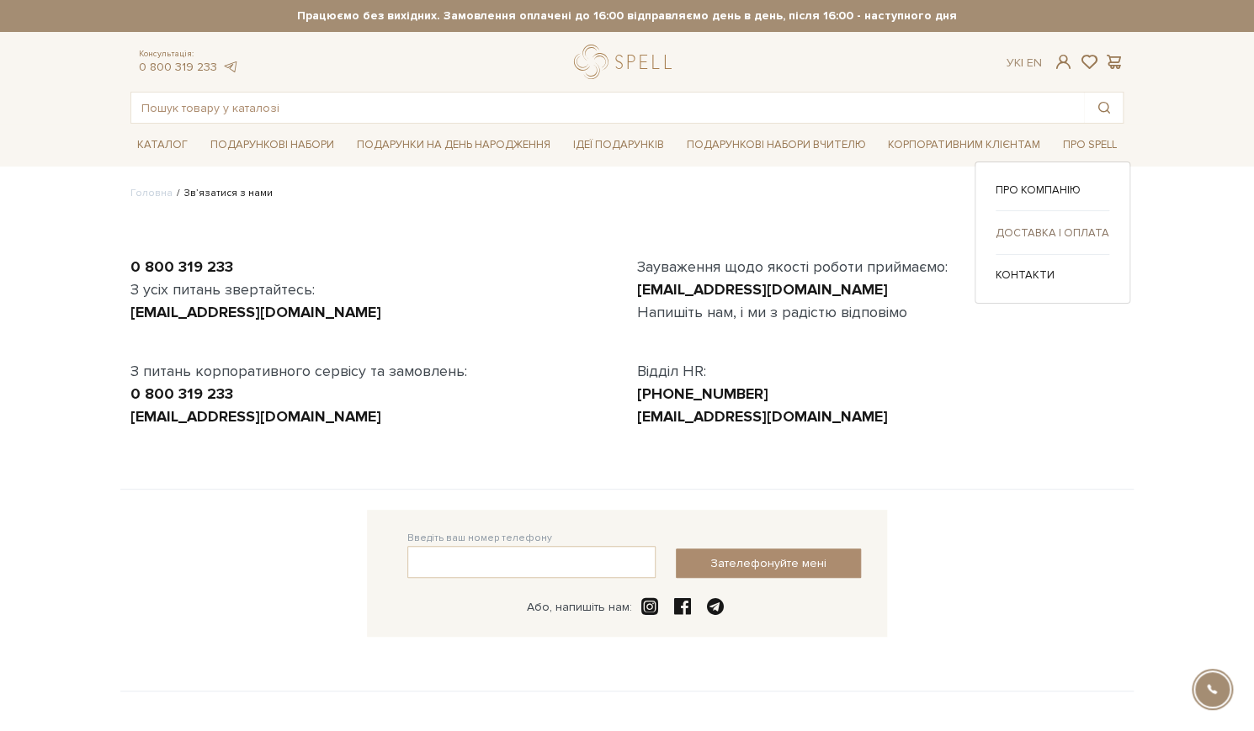
click at [1045, 231] on link "Доставка і оплата" at bounding box center [1052, 233] width 114 height 15
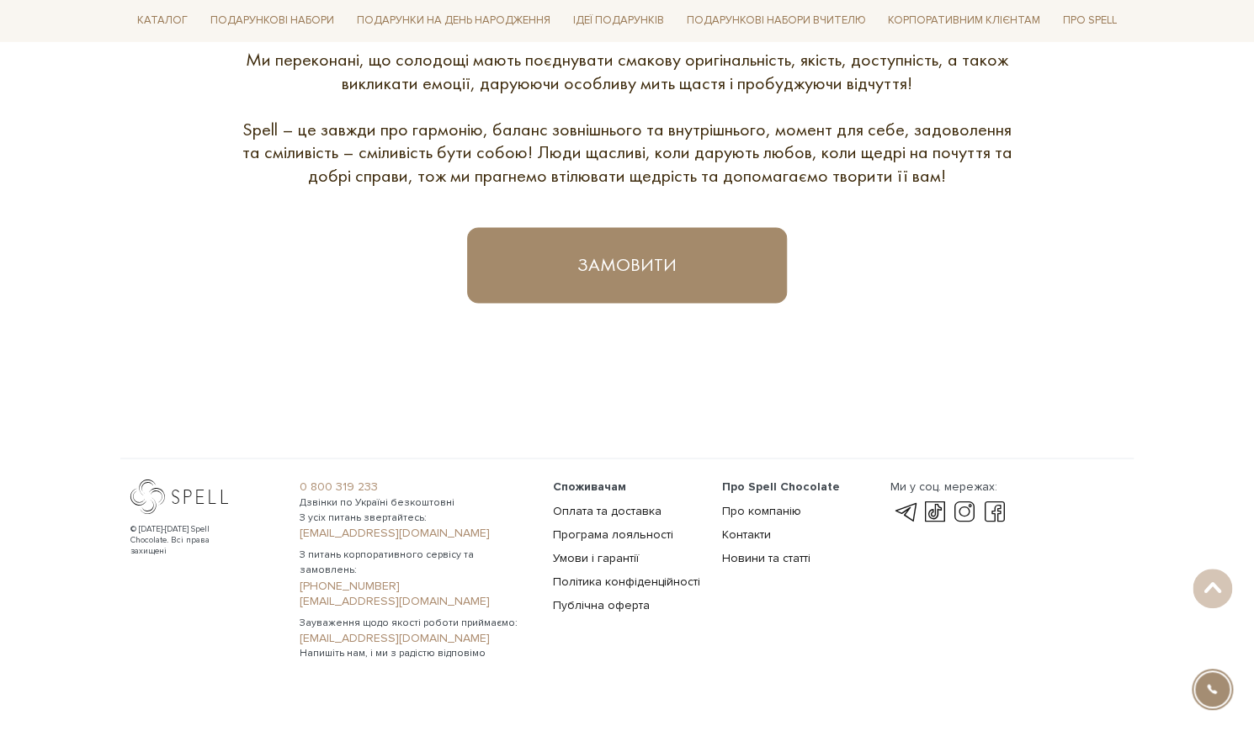
scroll to position [1025, 0]
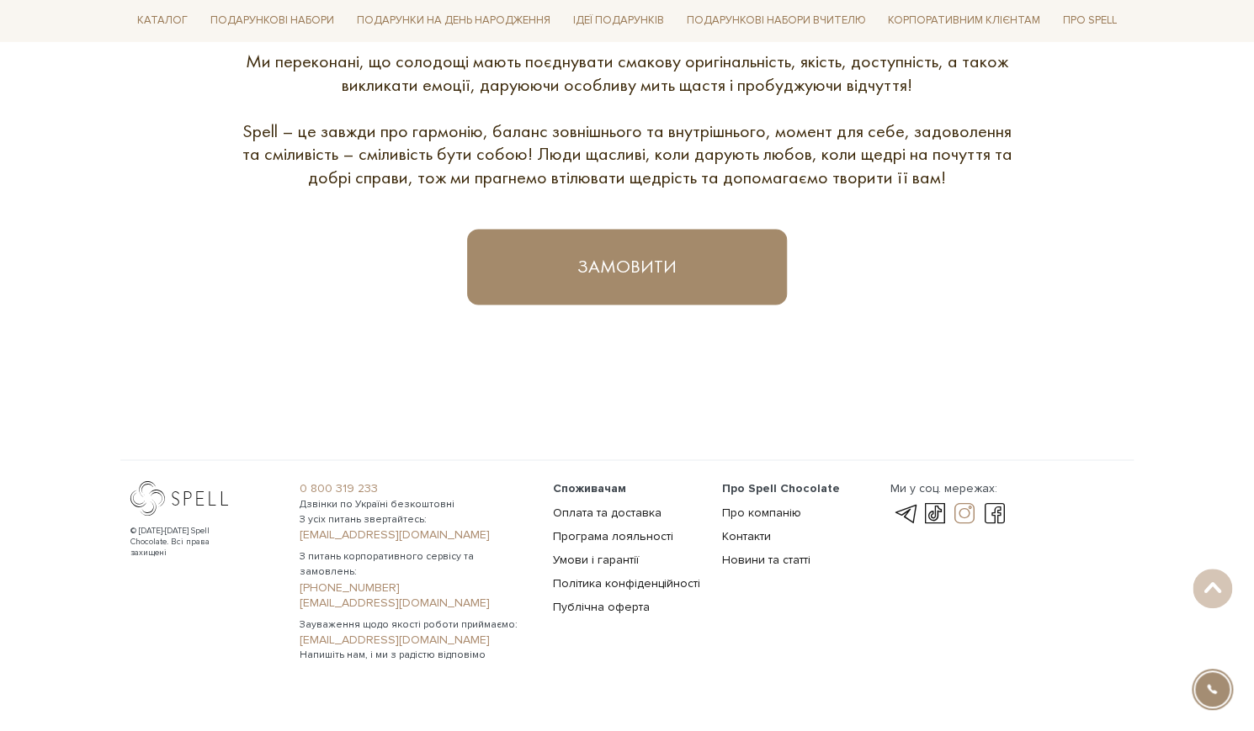
click at [964, 503] on link at bounding box center [964, 513] width 29 height 20
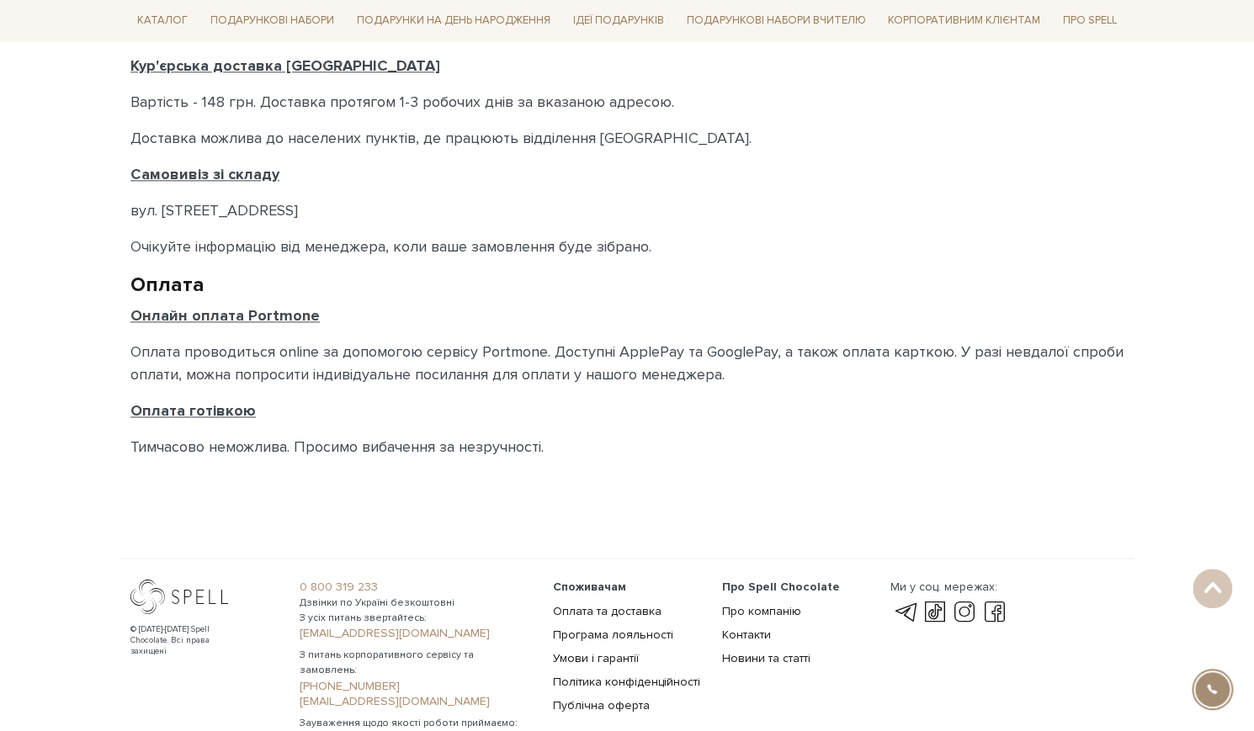
scroll to position [863, 0]
